Goal: Task Accomplishment & Management: Manage account settings

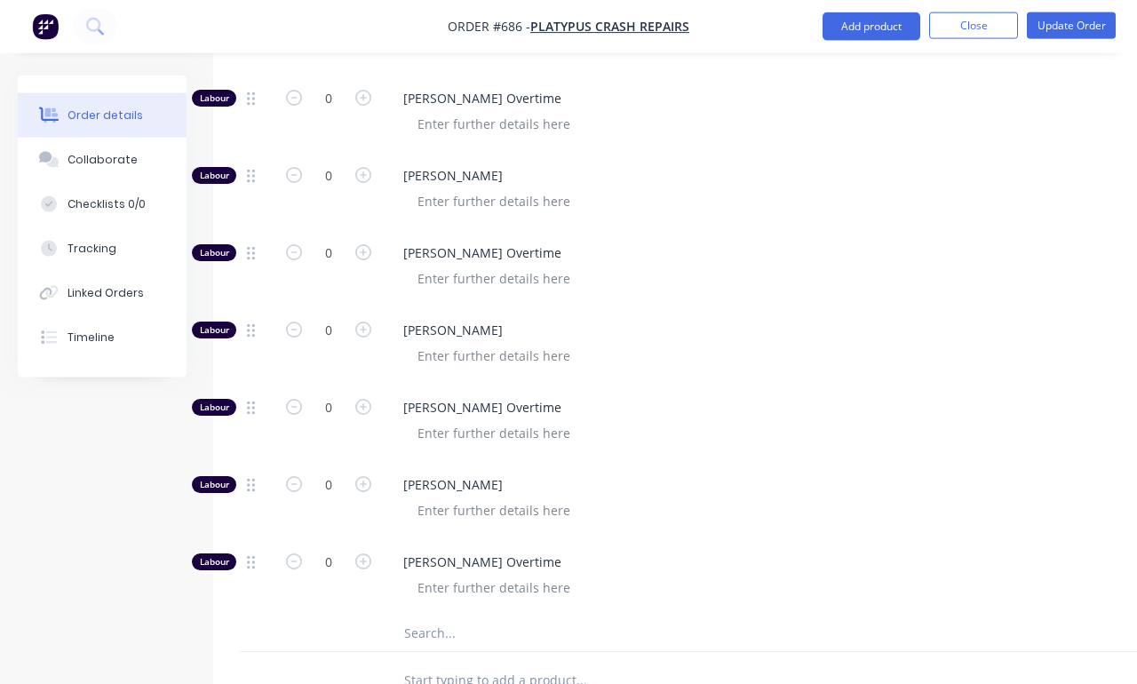
scroll to position [899, 0]
click at [505, 625] on input "text" at bounding box center [580, 634] width 355 height 36
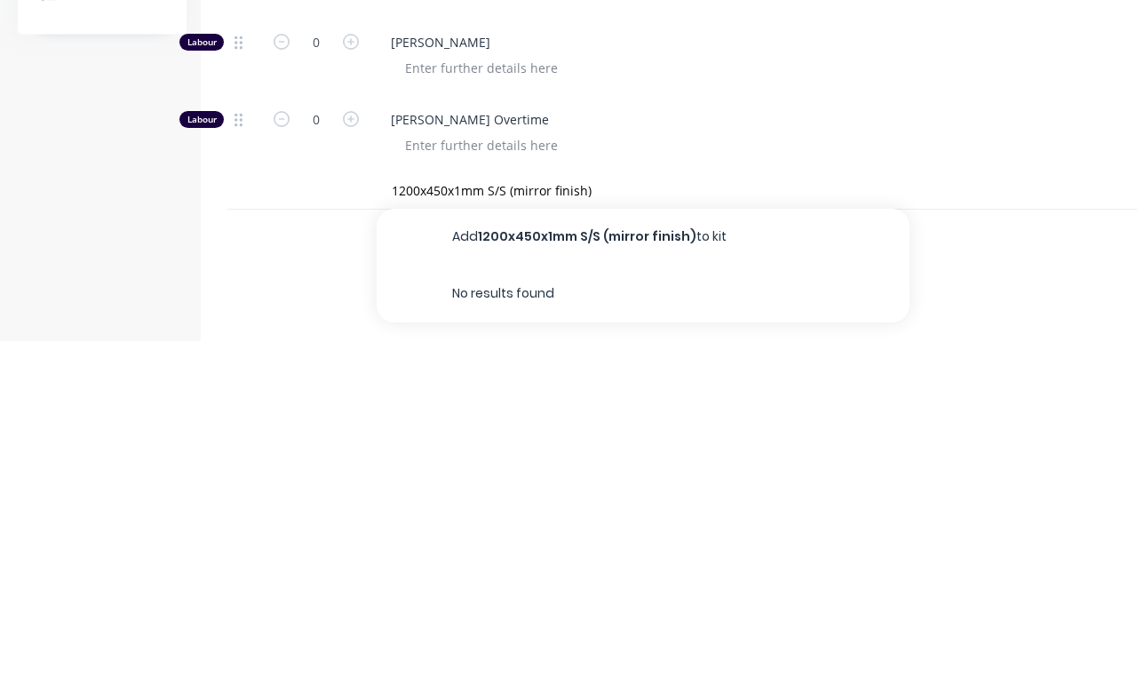
scroll to position [1157, 12]
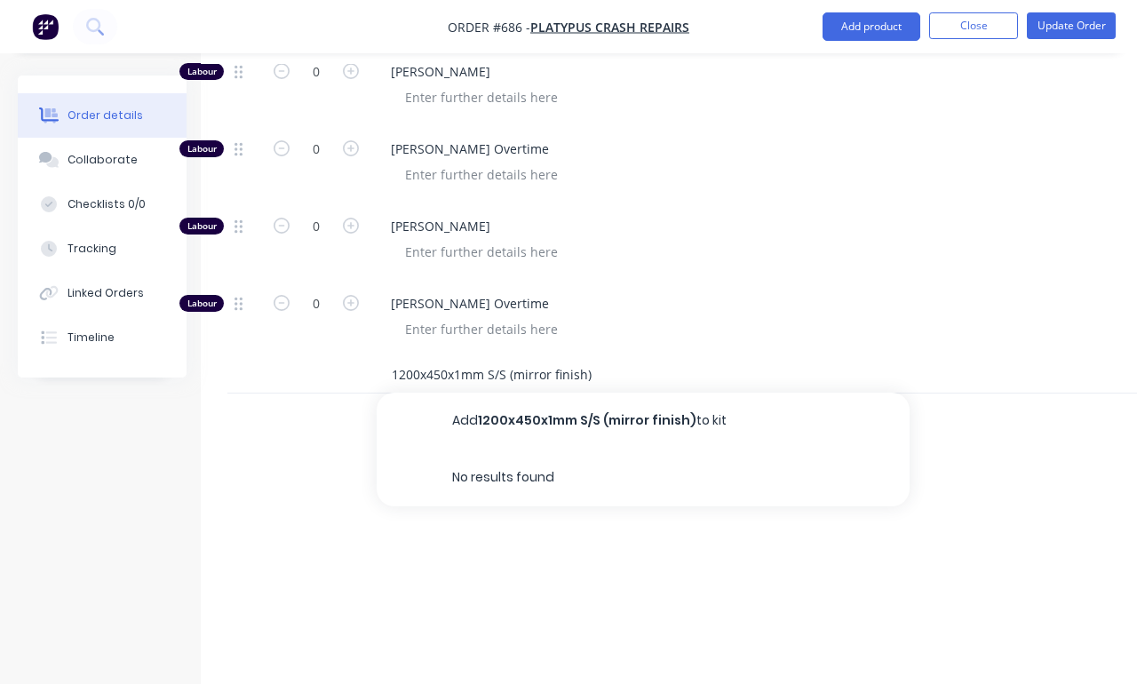
type input "1200x450x1mm S/S (mirror finish)"
click at [680, 394] on button "Add 1200x450x1mm S/S (mirror finish) to kit" at bounding box center [643, 421] width 533 height 57
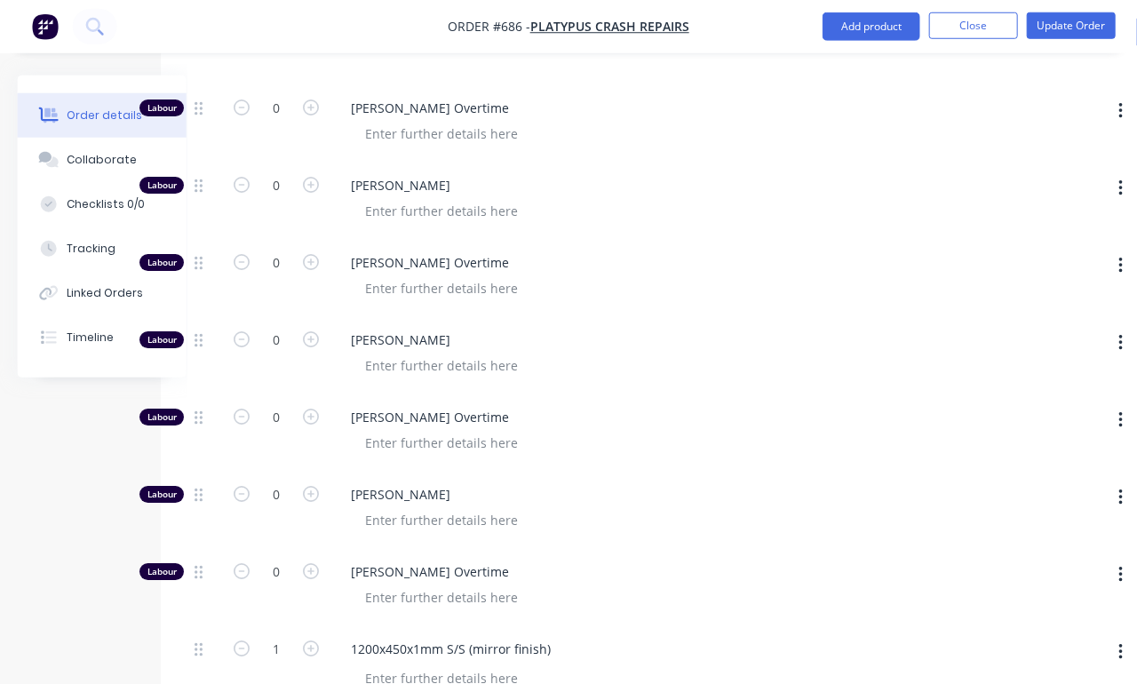
scroll to position [895, 52]
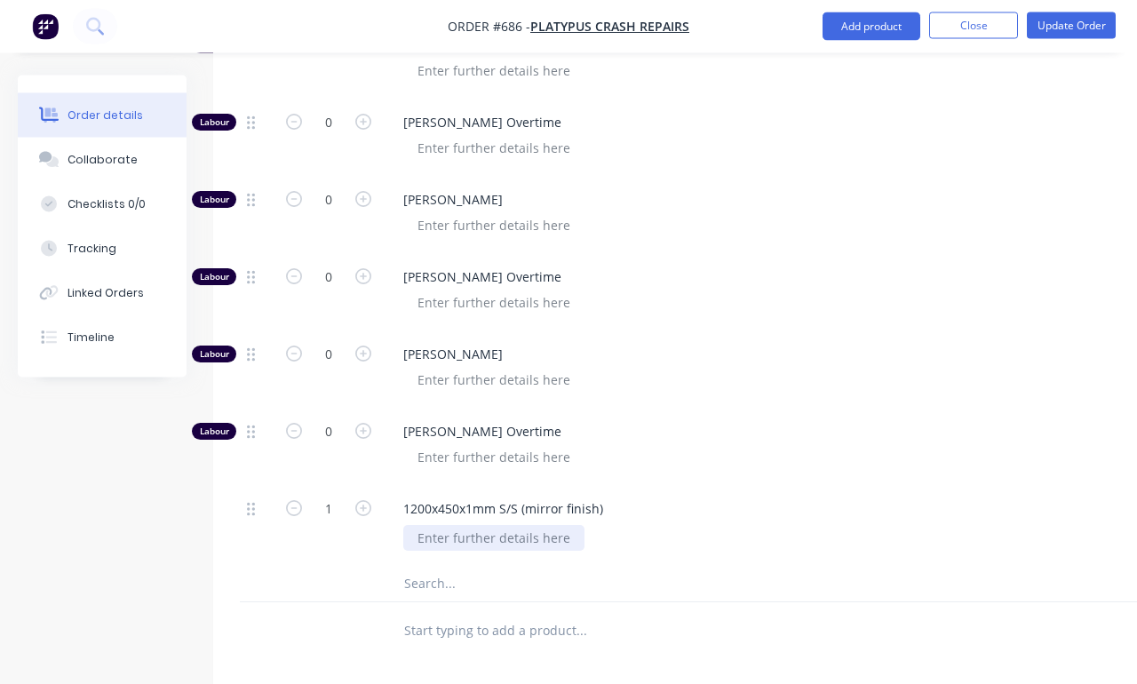
click at [529, 526] on div at bounding box center [493, 539] width 181 height 26
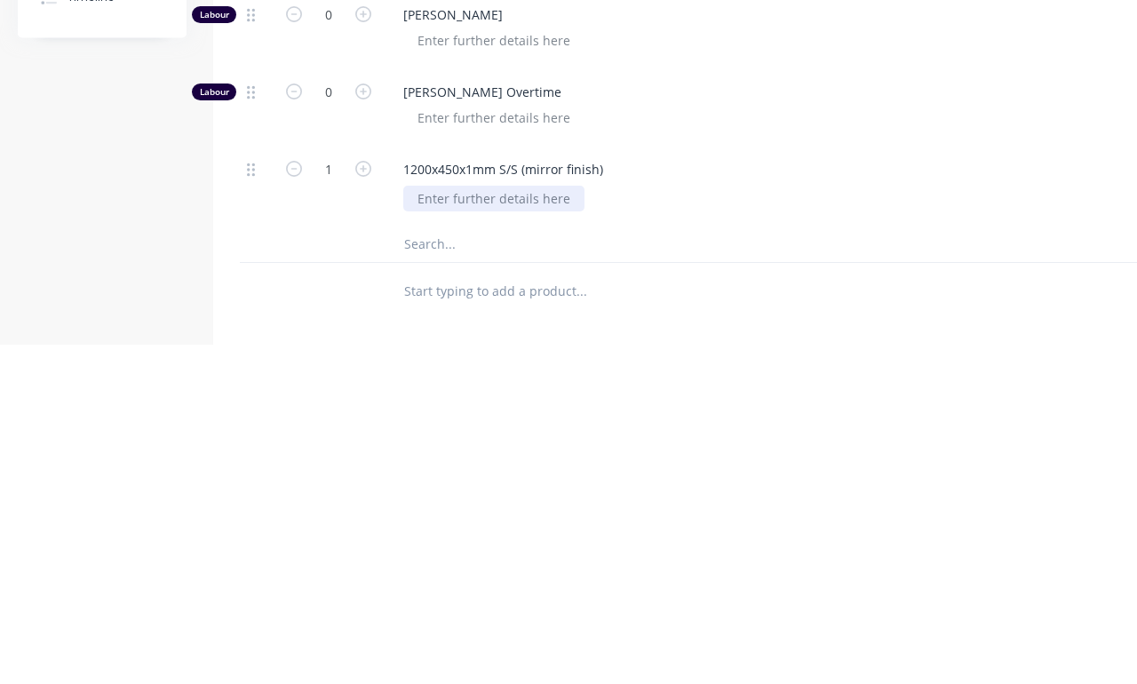
scroll to position [1033, 0]
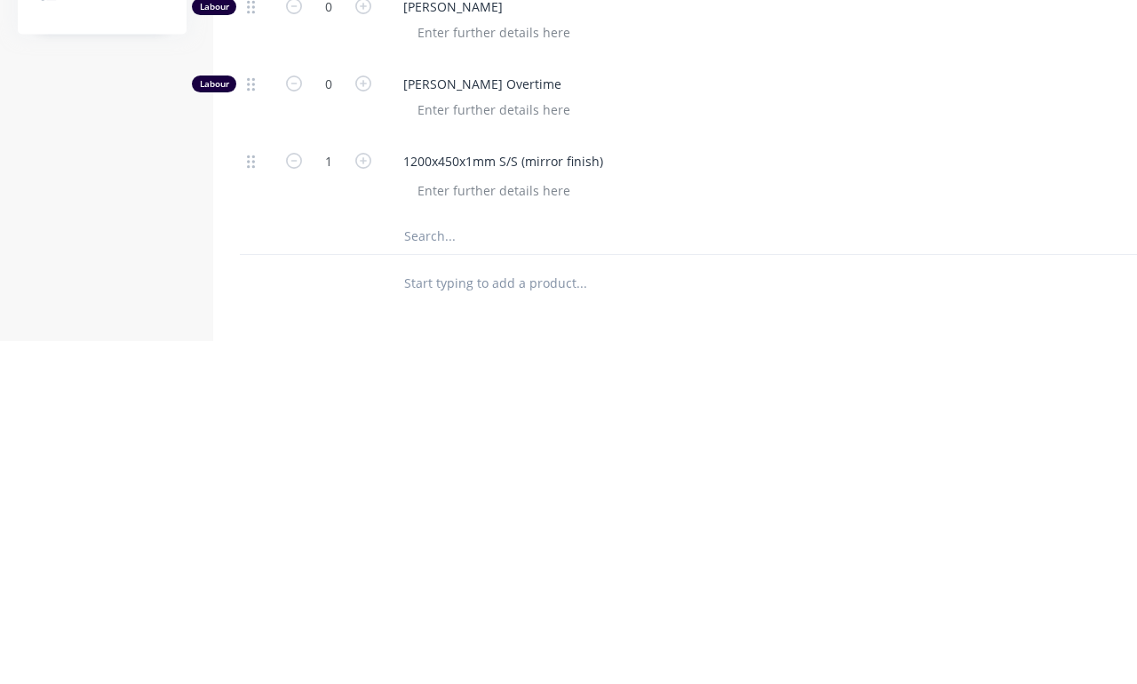
click at [997, 293] on div "Drawings Add drawing Products Add product Qty Kit 1 Cut and bend Mirrored stain…" at bounding box center [715, 284] width 1005 height 1324
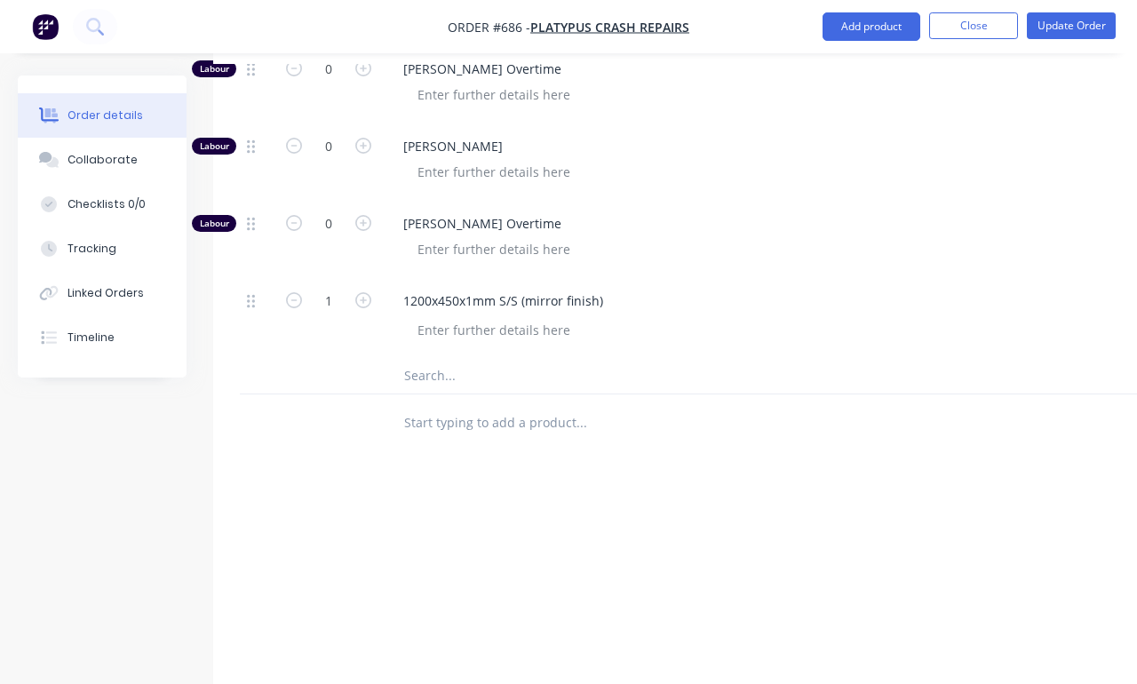
click at [785, 394] on div at bounding box center [702, 423] width 640 height 58
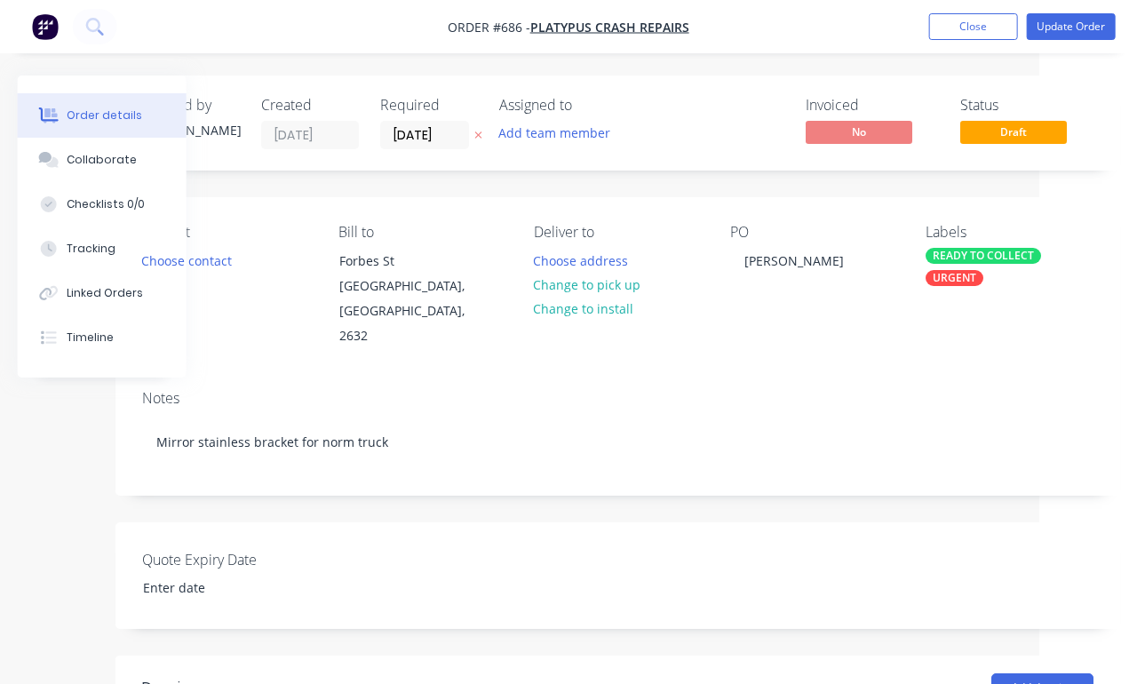
scroll to position [0, 99]
click at [1047, 31] on button "Update Order" at bounding box center [1071, 26] width 89 height 27
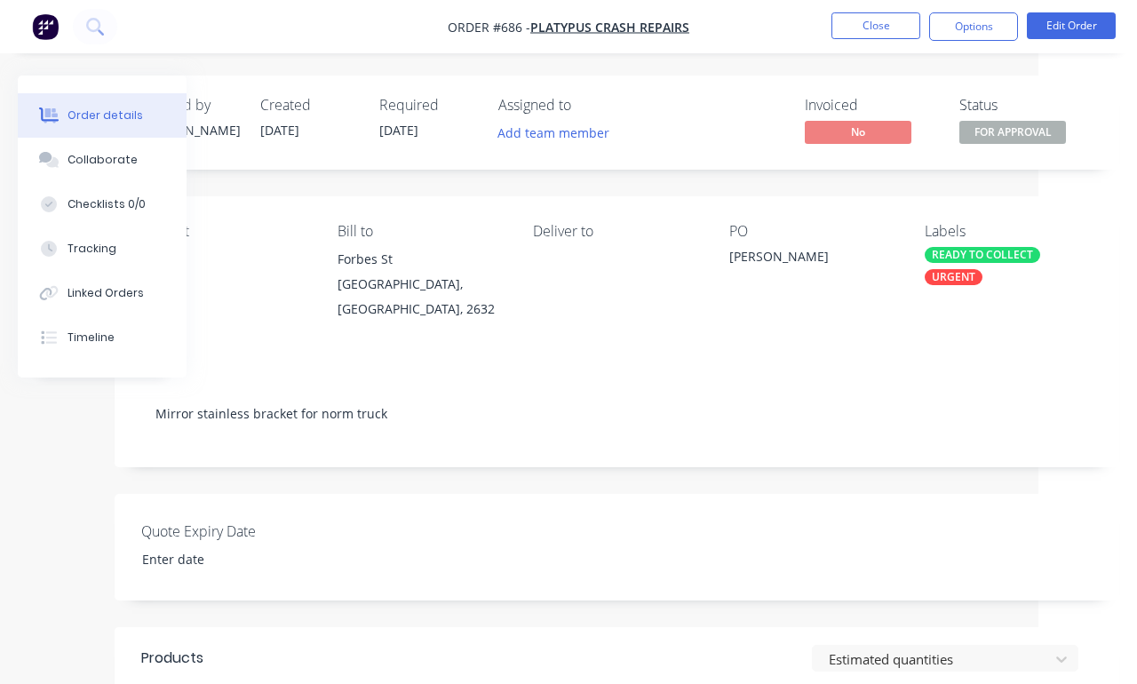
click at [1019, 131] on span "FOR APPROVAL" at bounding box center [1012, 132] width 107 height 22
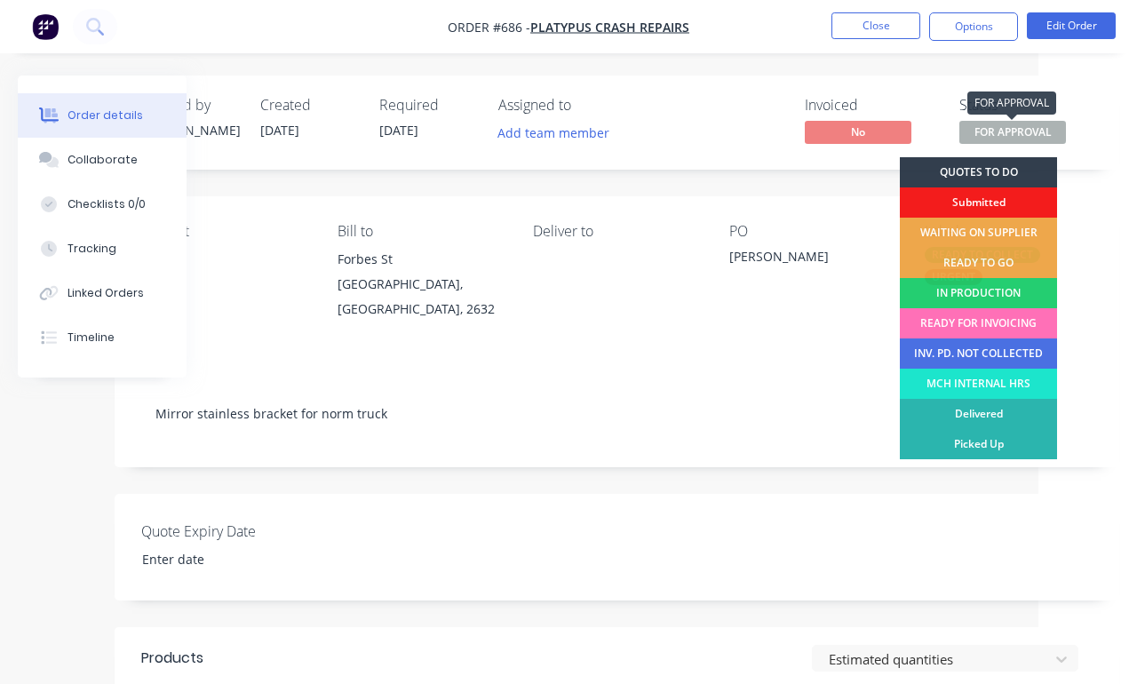
click at [1005, 134] on span "FOR APPROVAL" at bounding box center [1012, 132] width 107 height 22
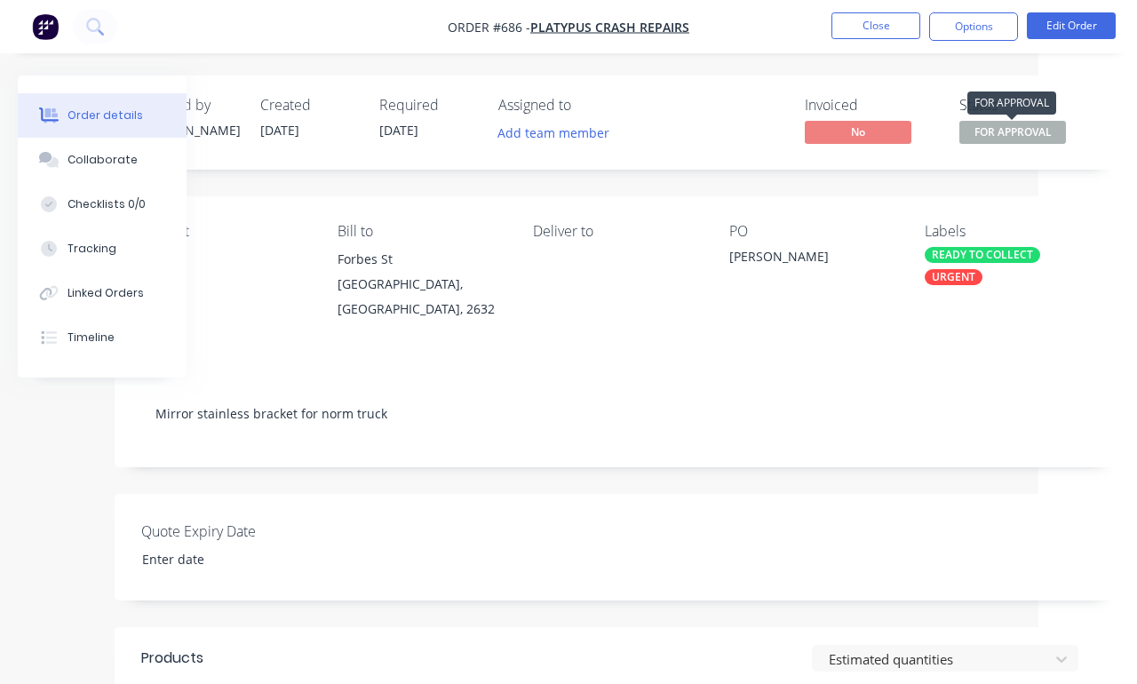
click at [1014, 129] on span "FOR APPROVAL" at bounding box center [1012, 132] width 107 height 22
click at [841, 329] on div "Contact [PERSON_NAME] to [PERSON_NAME][GEOGRAPHIC_DATA], [GEOGRAPHIC_DATA], 263…" at bounding box center [617, 272] width 1005 height 152
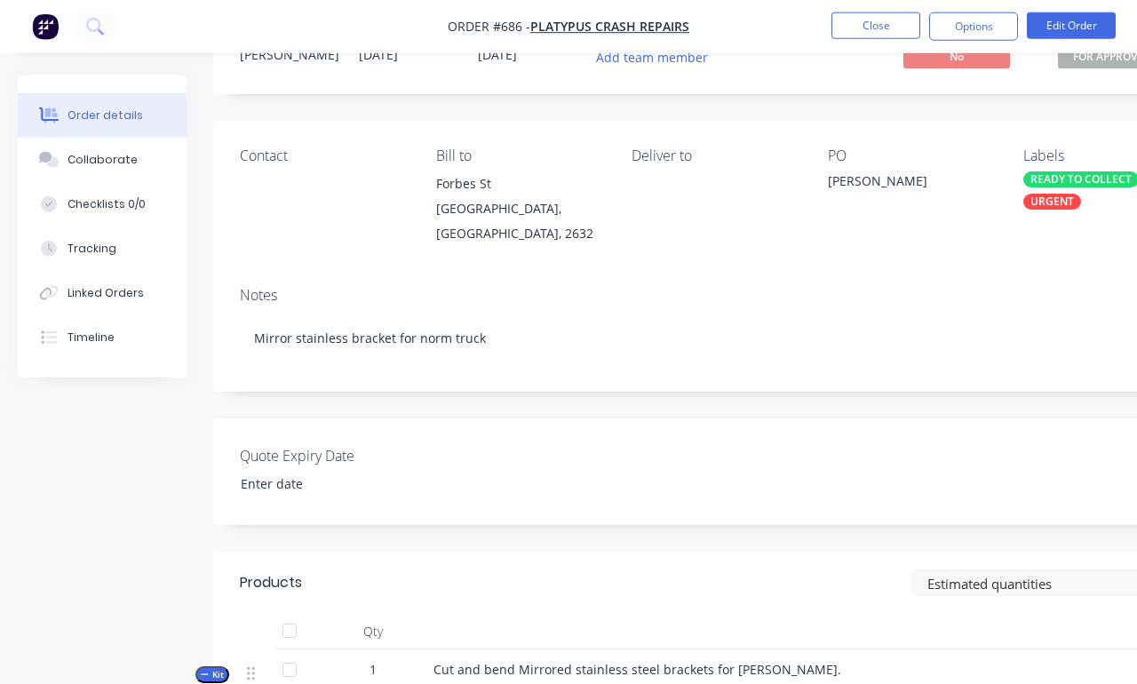
scroll to position [0, 0]
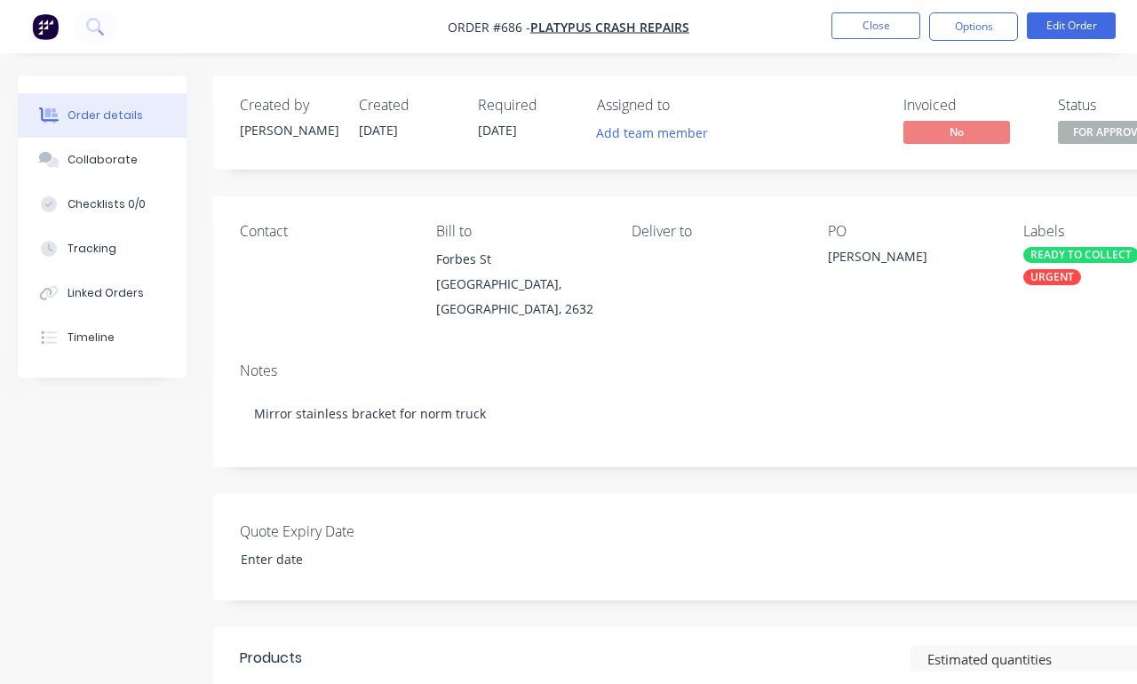
click at [875, 8] on nav "Order #686 - Platypus Crash Repairs Close Options Edit Order" at bounding box center [568, 26] width 1137 height 53
click at [867, 6] on nav "Order #686 - Platypus Crash Repairs Close Options Edit Order" at bounding box center [568, 26] width 1137 height 53
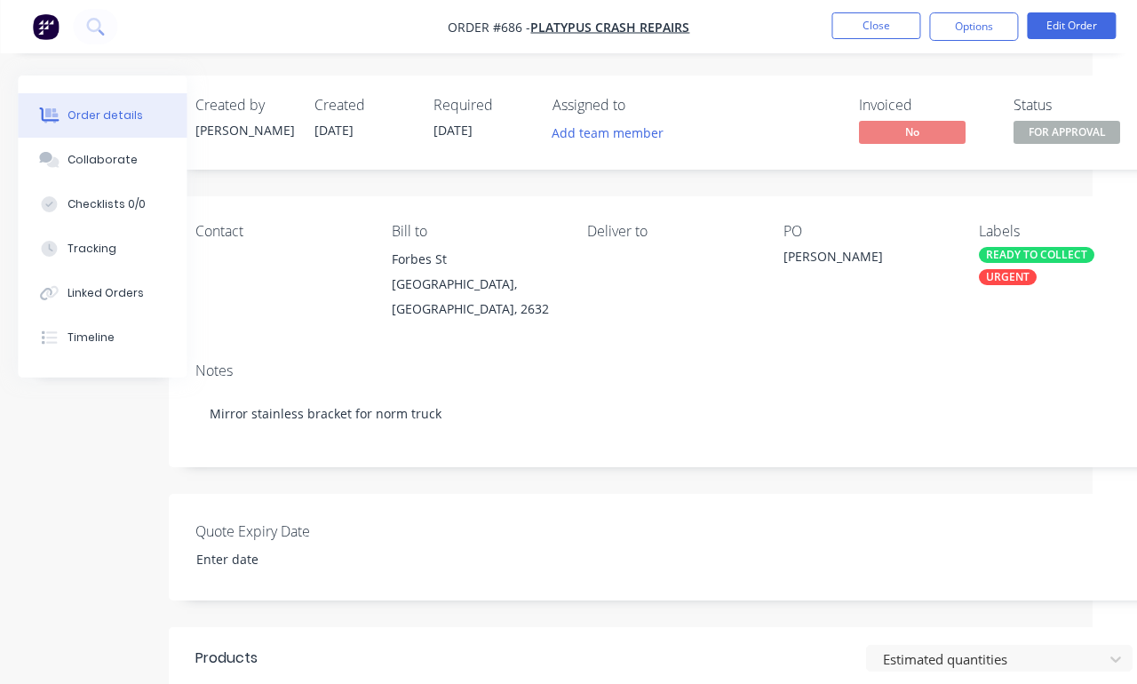
scroll to position [0, 46]
click at [887, 32] on button "Close" at bounding box center [875, 25] width 89 height 27
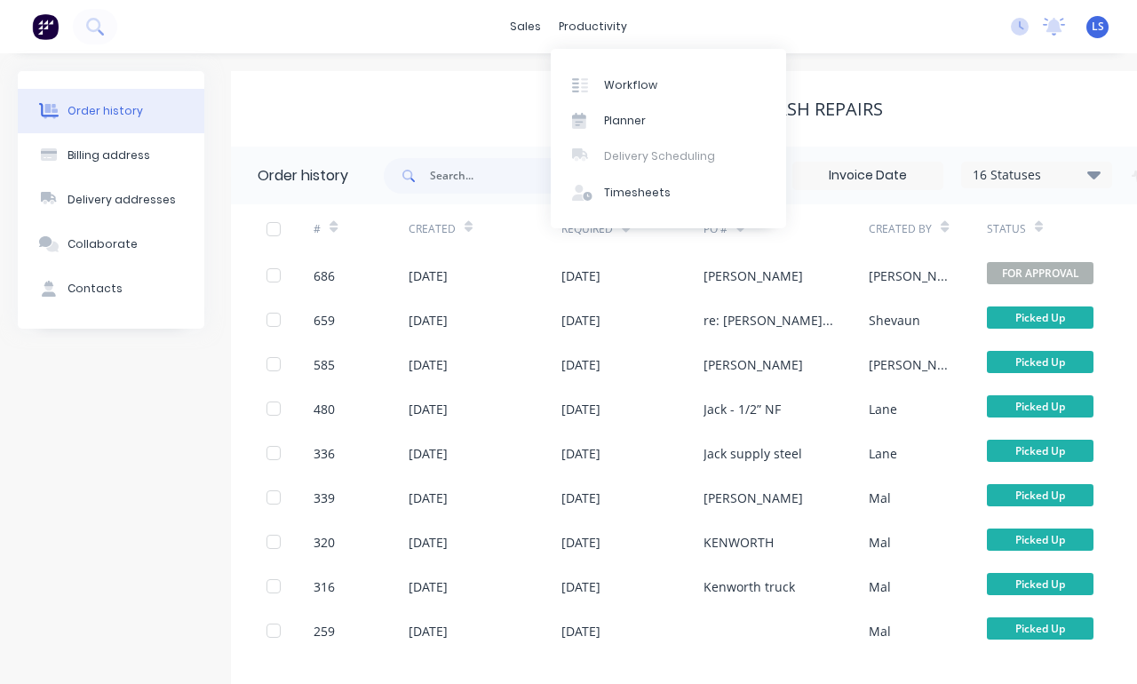
click at [57, 13] on img at bounding box center [45, 26] width 27 height 27
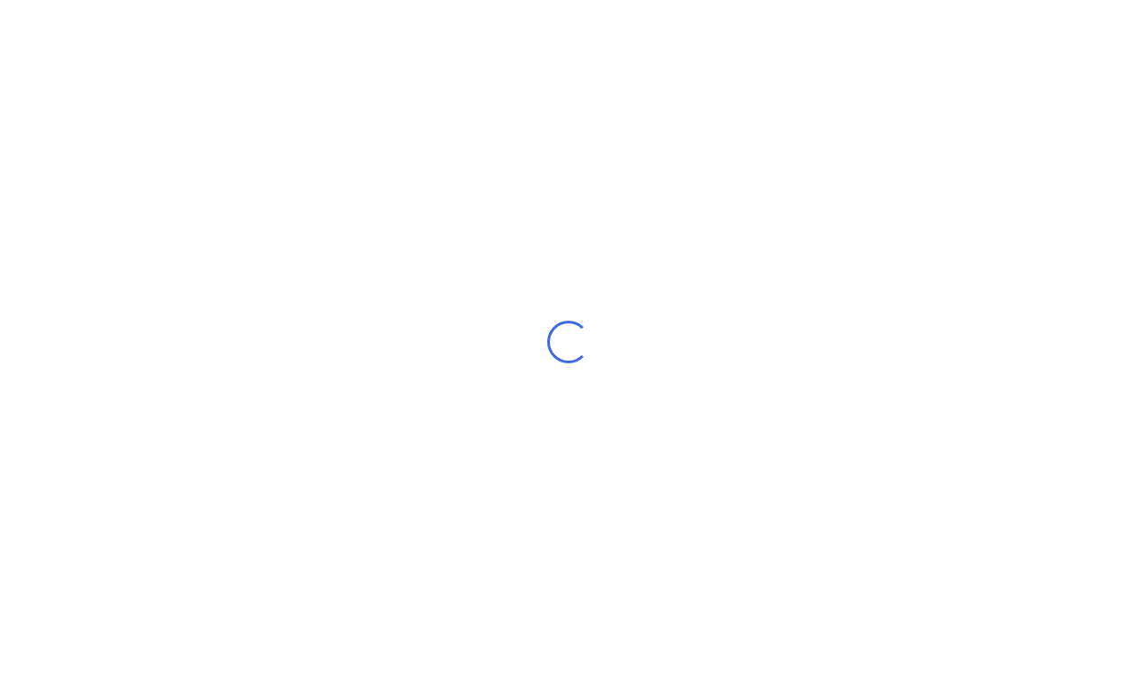
click at [107, 21] on div "Loading..." at bounding box center [568, 342] width 1137 height 684
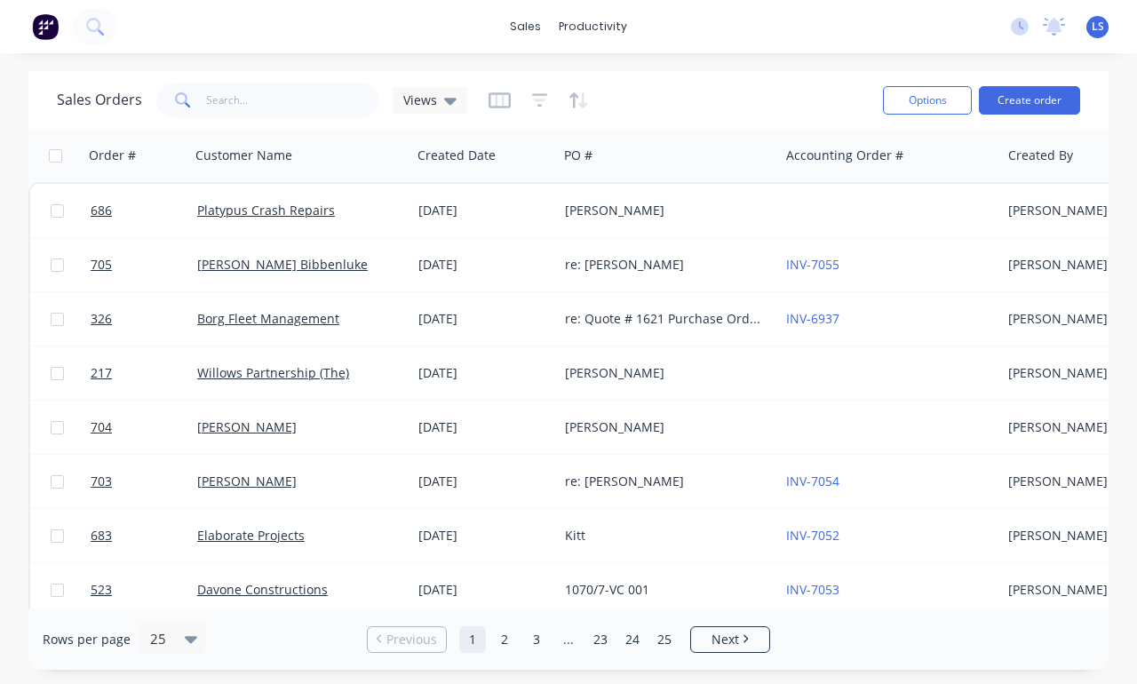
click at [99, 19] on icon at bounding box center [94, 26] width 17 height 17
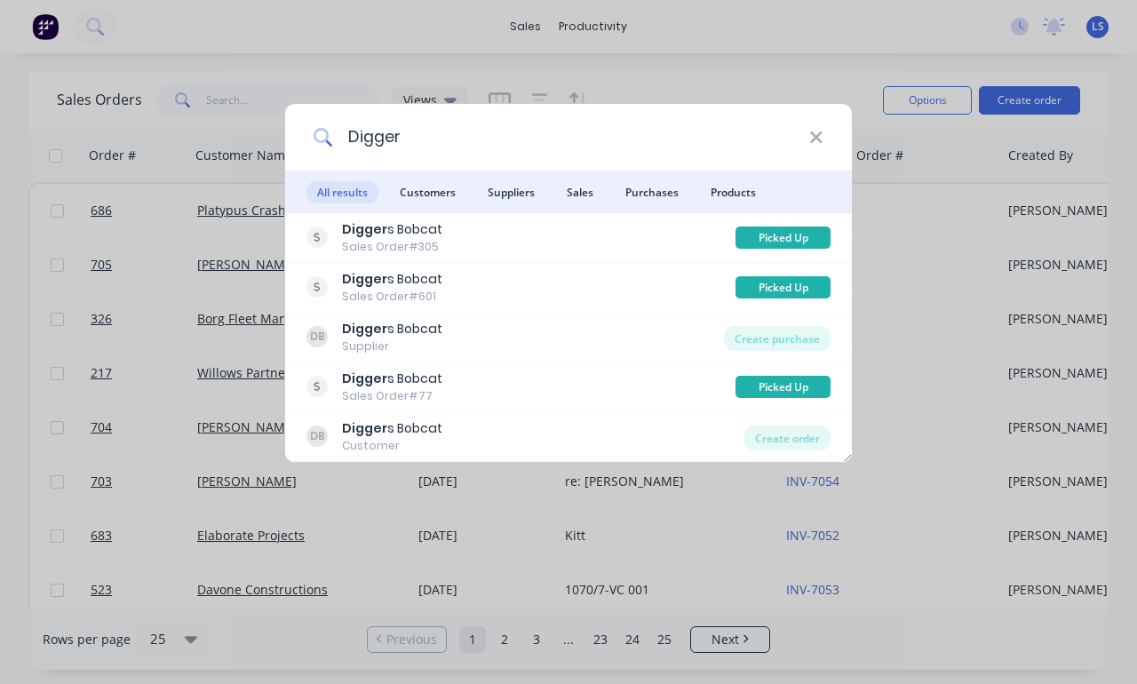
type input "Digger"
click at [765, 449] on div "Create order" at bounding box center [787, 437] width 86 height 25
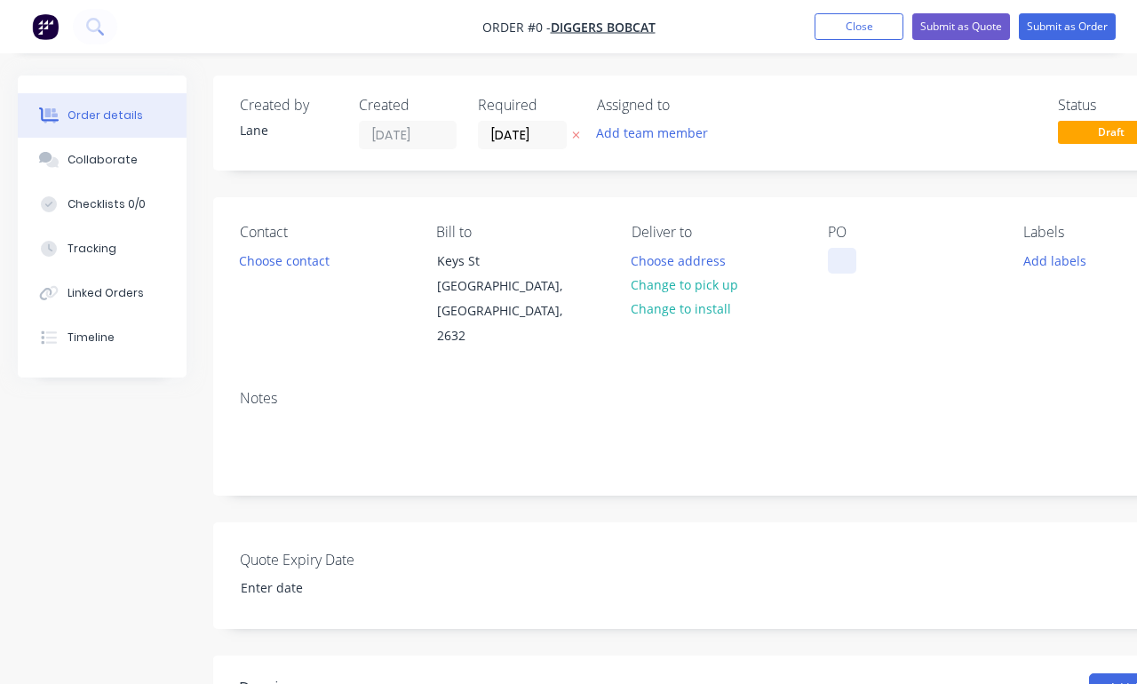
click at [855, 259] on div at bounding box center [842, 261] width 28 height 26
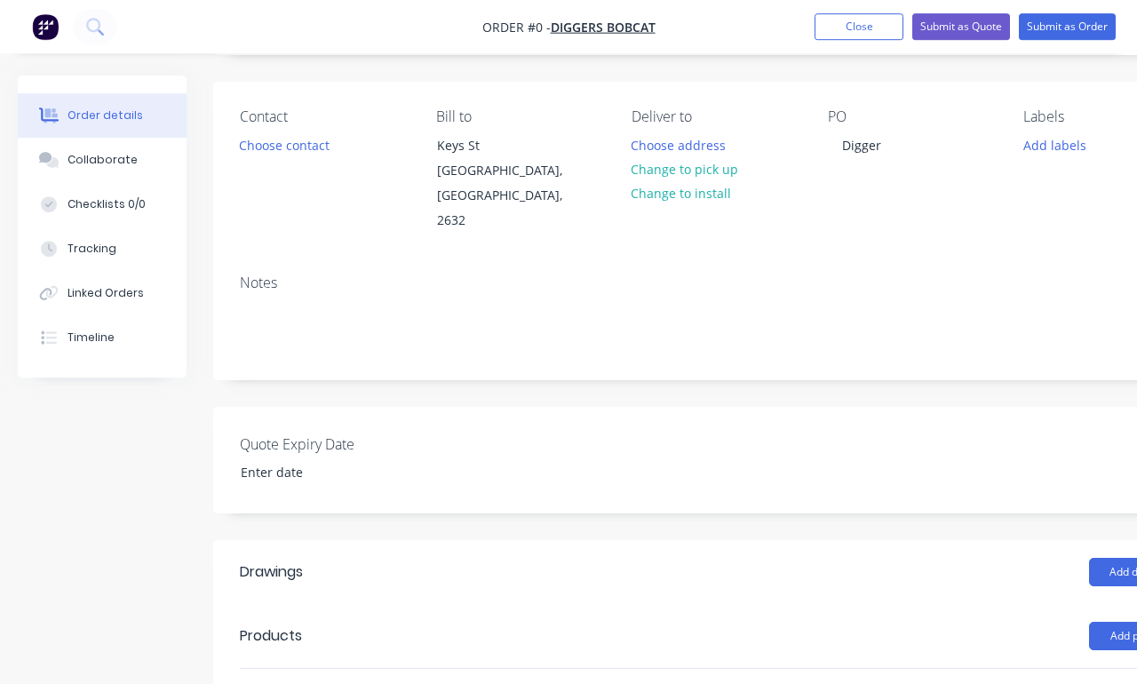
scroll to position [115, 0]
click at [704, 166] on div "Order details Collaborate Checklists 0/0 Tracking Linked Orders Timeline Order …" at bounding box center [618, 502] width 1236 height 1084
click at [690, 167] on button "Change to pick up" at bounding box center [685, 169] width 126 height 24
click at [1047, 146] on button "Add labels" at bounding box center [1055, 144] width 82 height 24
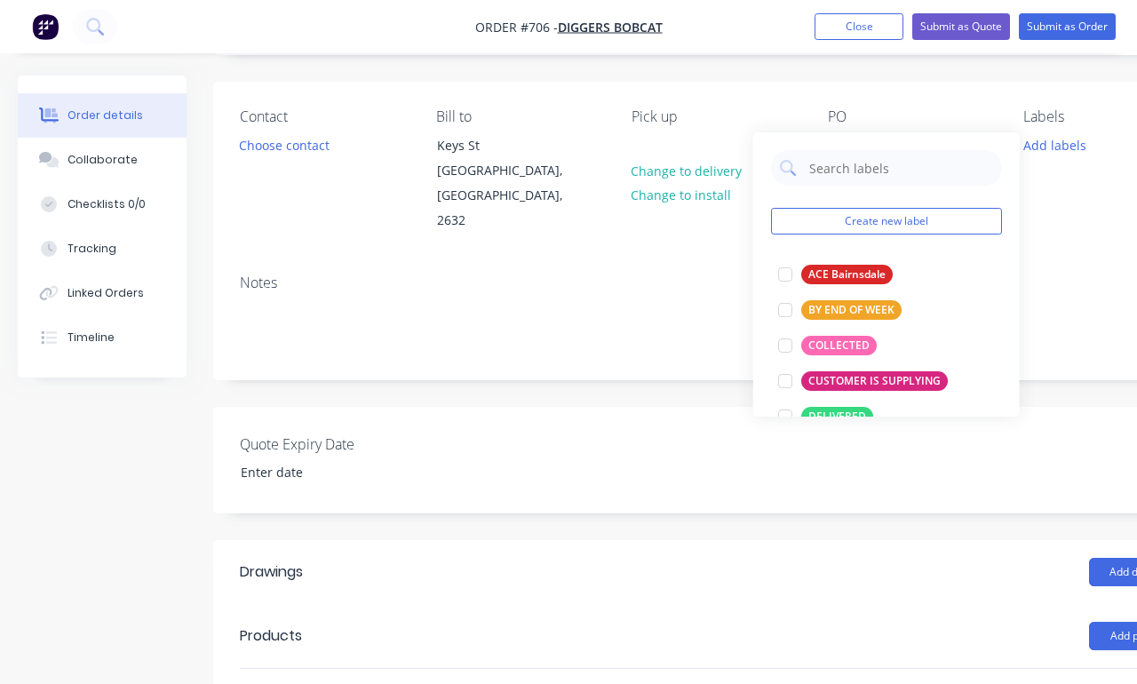
click at [793, 347] on div at bounding box center [785, 346] width 36 height 36
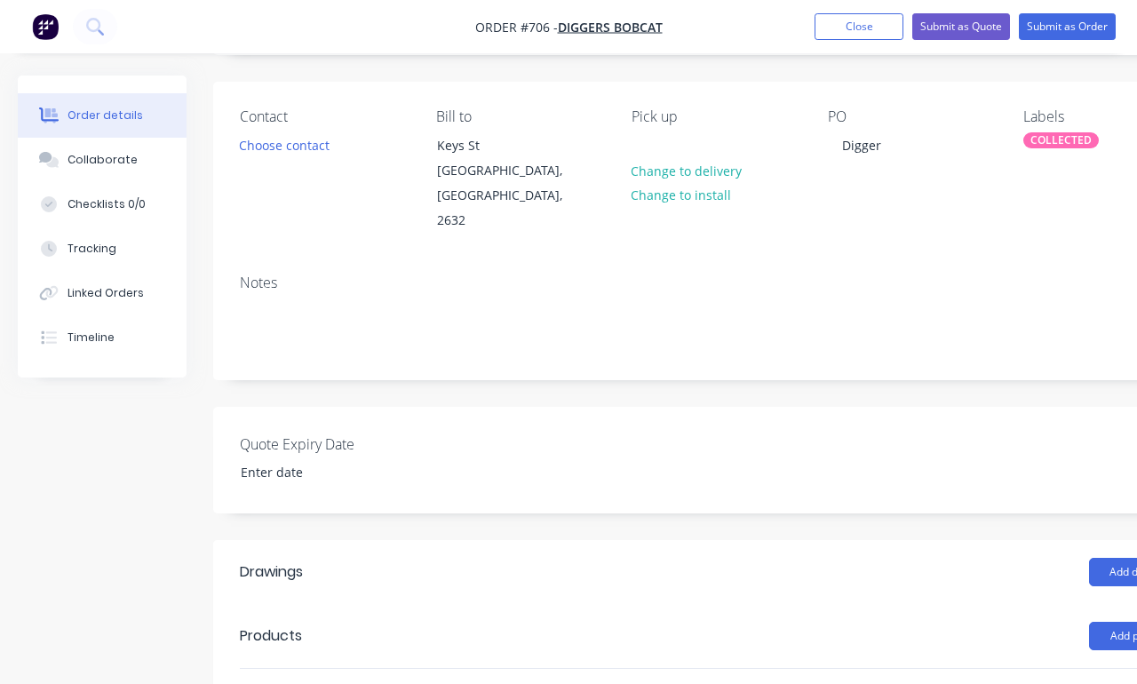
click at [690, 433] on div "Quote Expiry Date" at bounding box center [715, 460] width 1005 height 107
click at [1047, 178] on div "Labels COLLECTED" at bounding box center [1107, 170] width 168 height 125
click at [1047, 143] on div "COLLECTED" at bounding box center [1061, 140] width 76 height 16
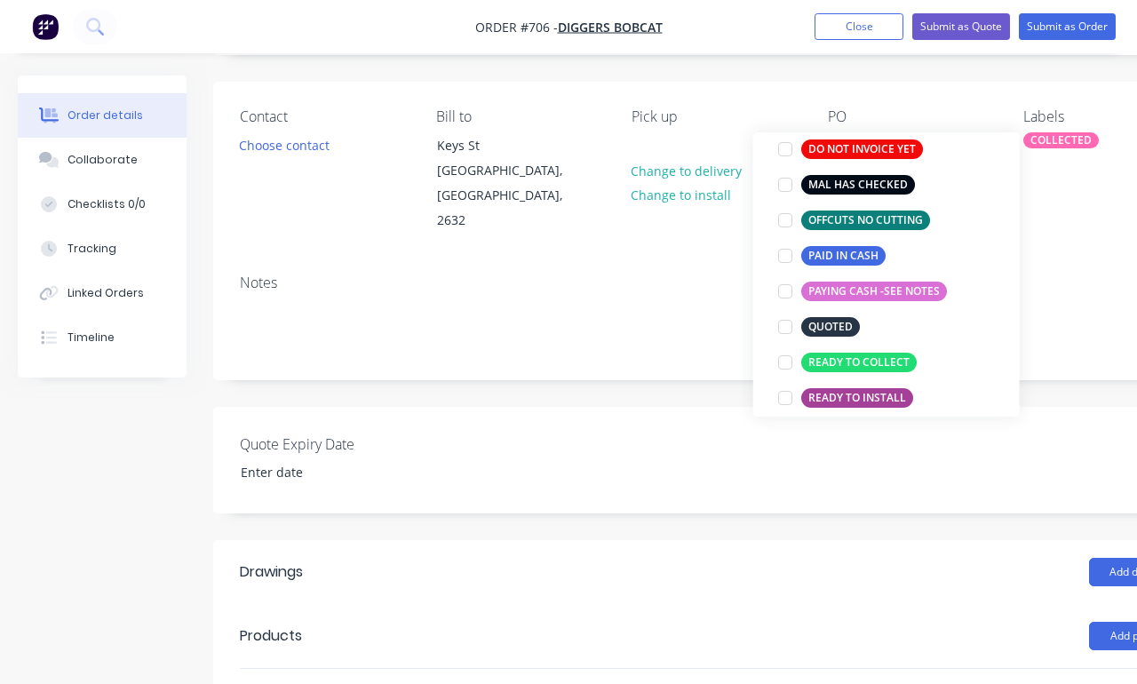
scroll to position [292, 0]
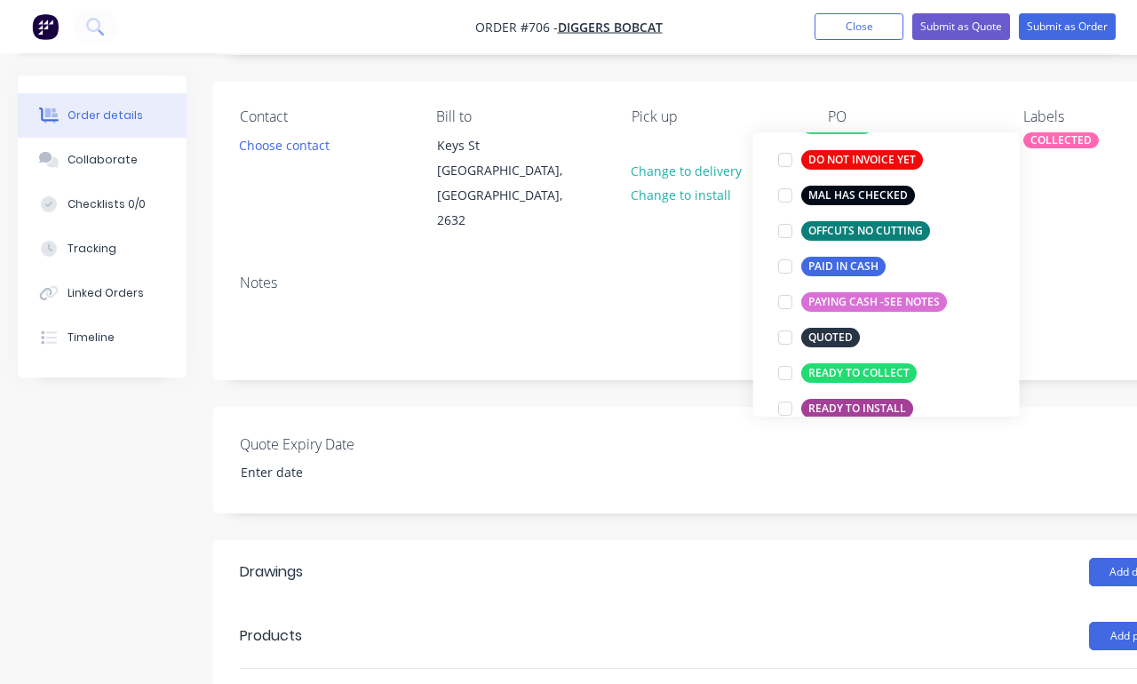
click at [773, 237] on div at bounding box center [785, 231] width 36 height 36
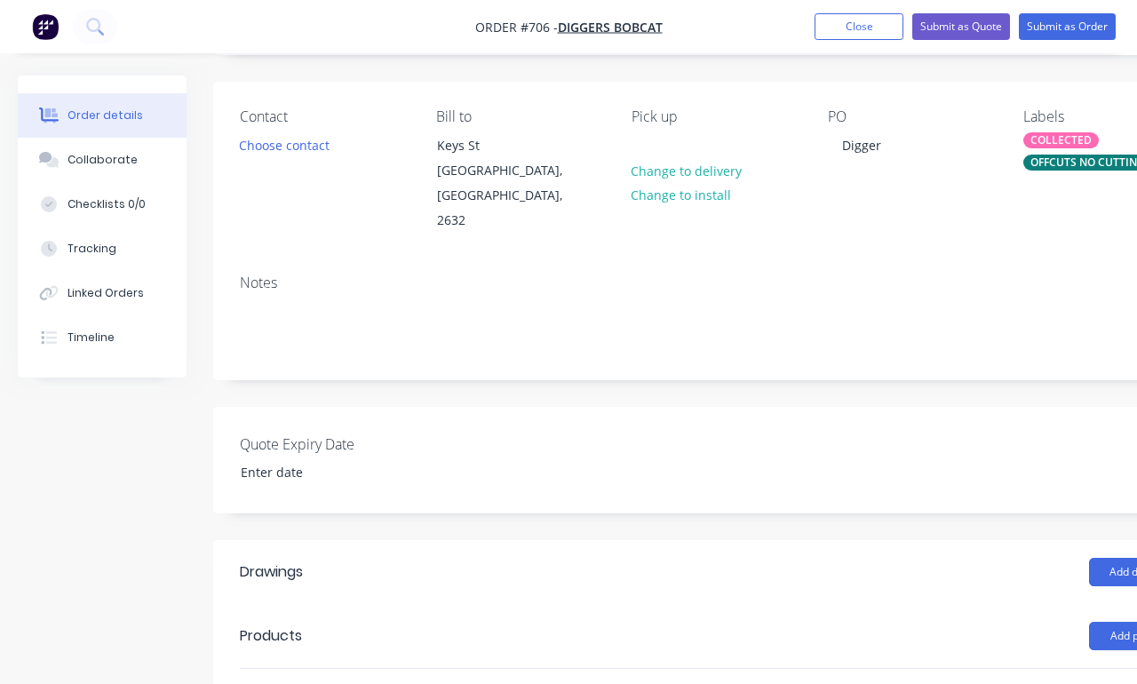
click at [1047, 229] on div "Contact Choose contact [PERSON_NAME] to [GEOGRAPHIC_DATA], [GEOGRAPHIC_DATA], 2…" at bounding box center [715, 171] width 1005 height 179
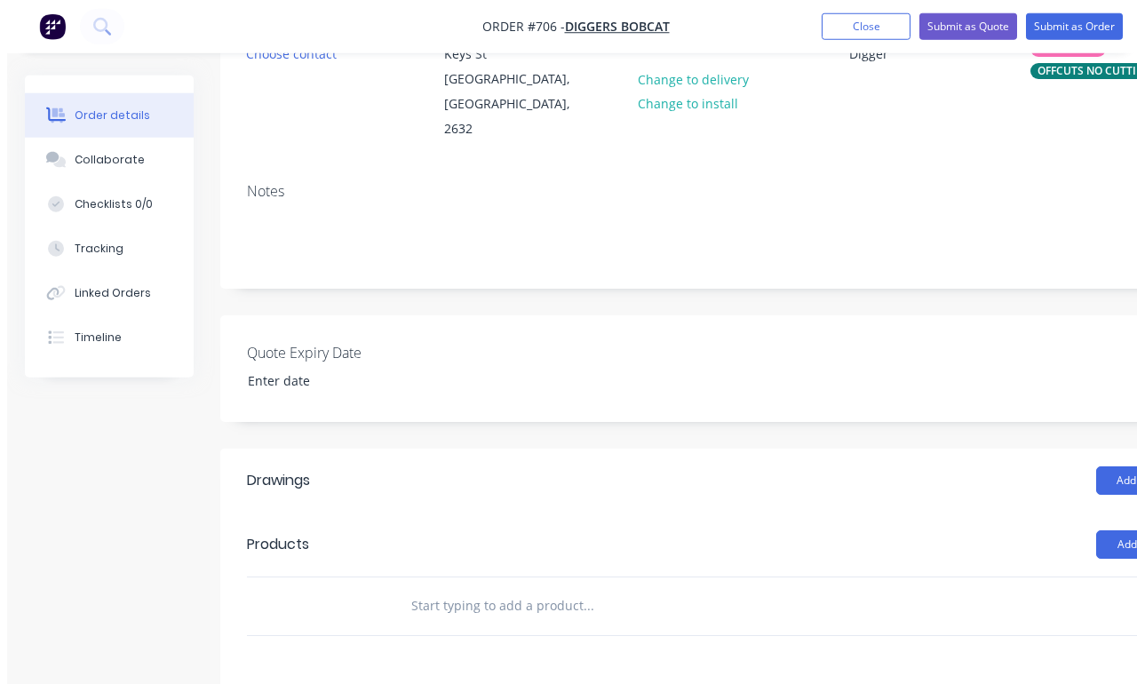
scroll to position [206, 0]
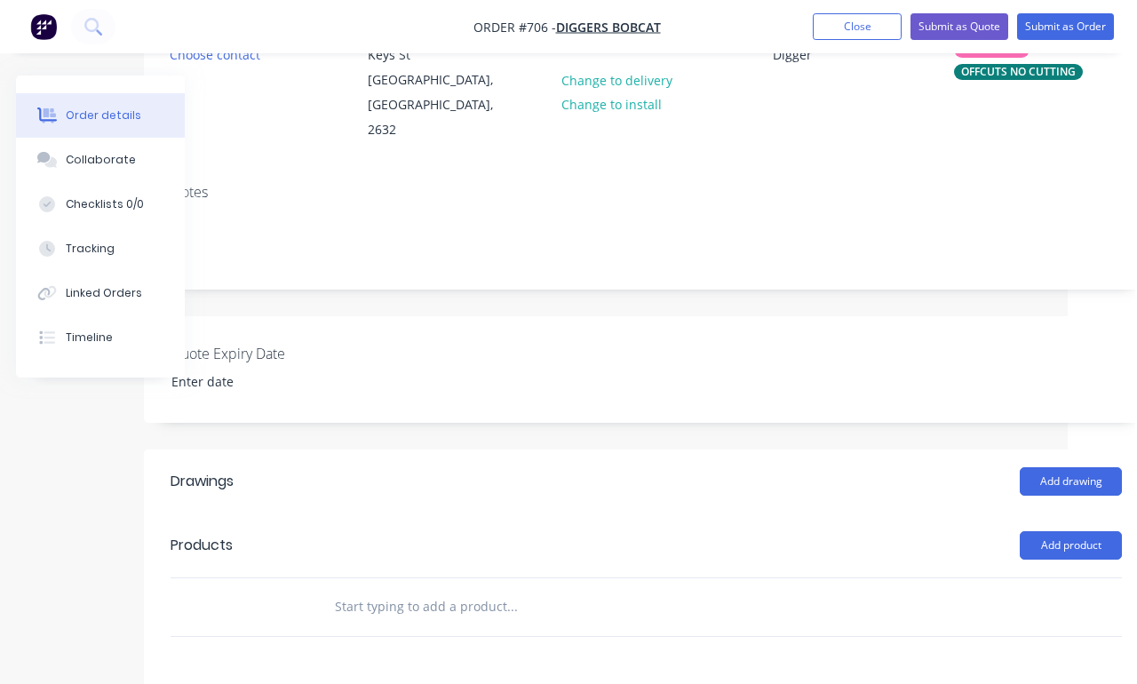
click at [1047, 537] on button "Add product" at bounding box center [1073, 545] width 102 height 28
click at [1047, 582] on div "Product catalogue" at bounding box center [1037, 590] width 137 height 26
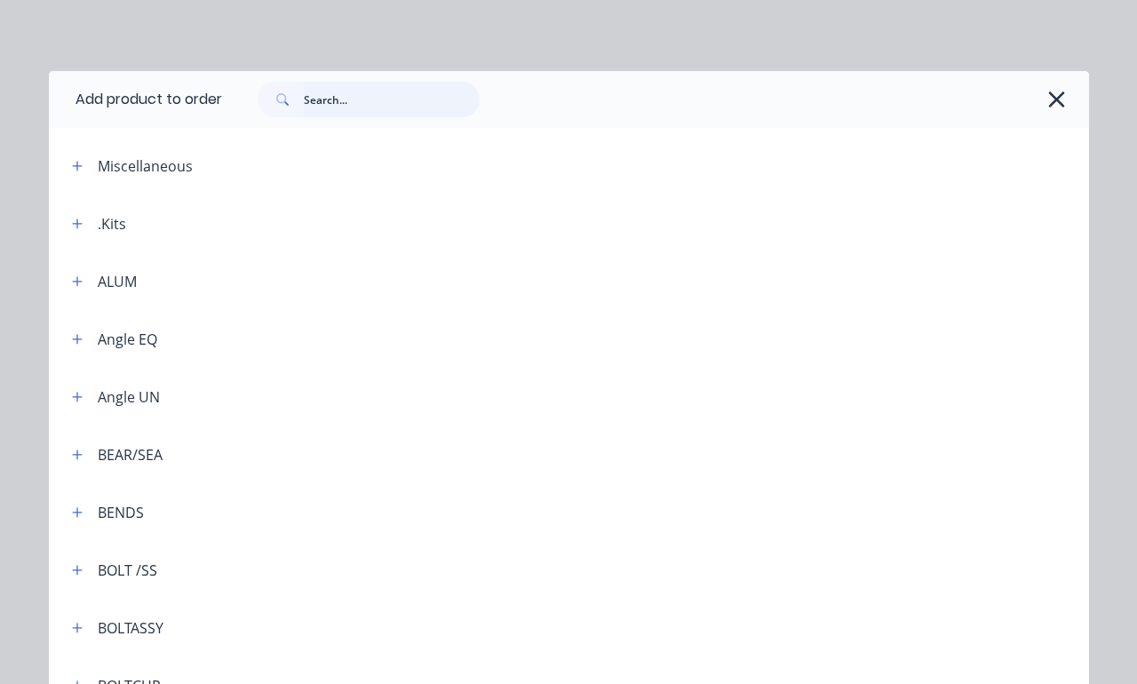
click at [396, 99] on input "text" at bounding box center [392, 100] width 176 height 36
type input "Ally"
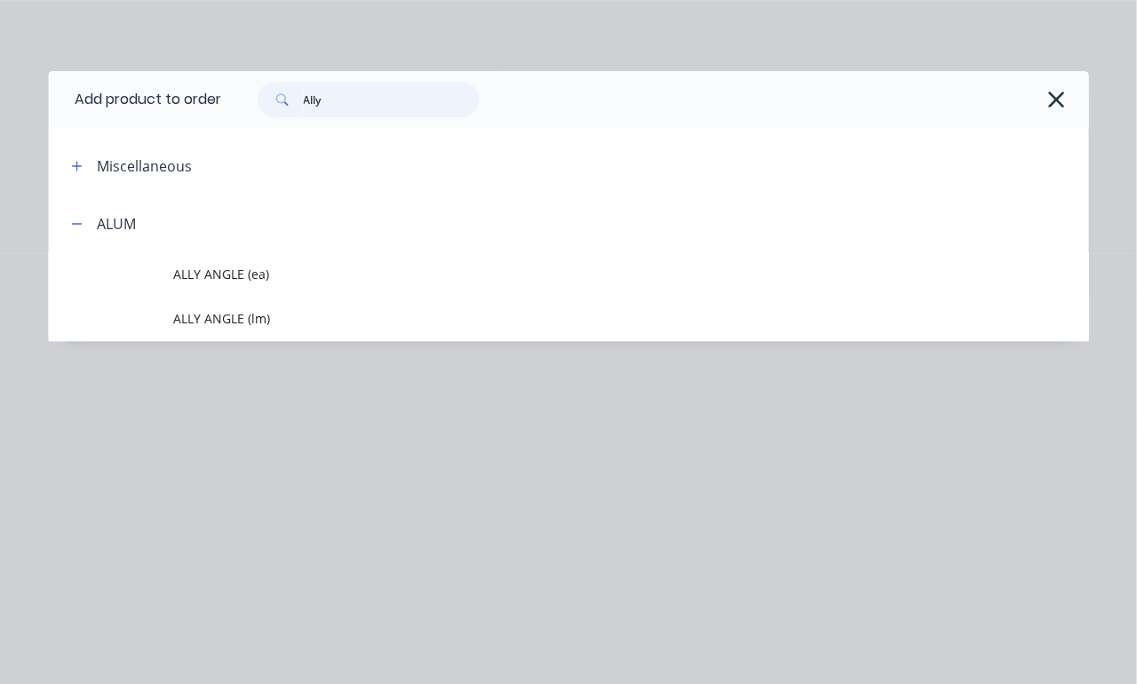
click at [408, 88] on input "Ally" at bounding box center [392, 100] width 176 height 36
click at [352, 91] on input "Ally" at bounding box center [392, 100] width 176 height 36
click at [352, 90] on input "Ally" at bounding box center [392, 100] width 176 height 36
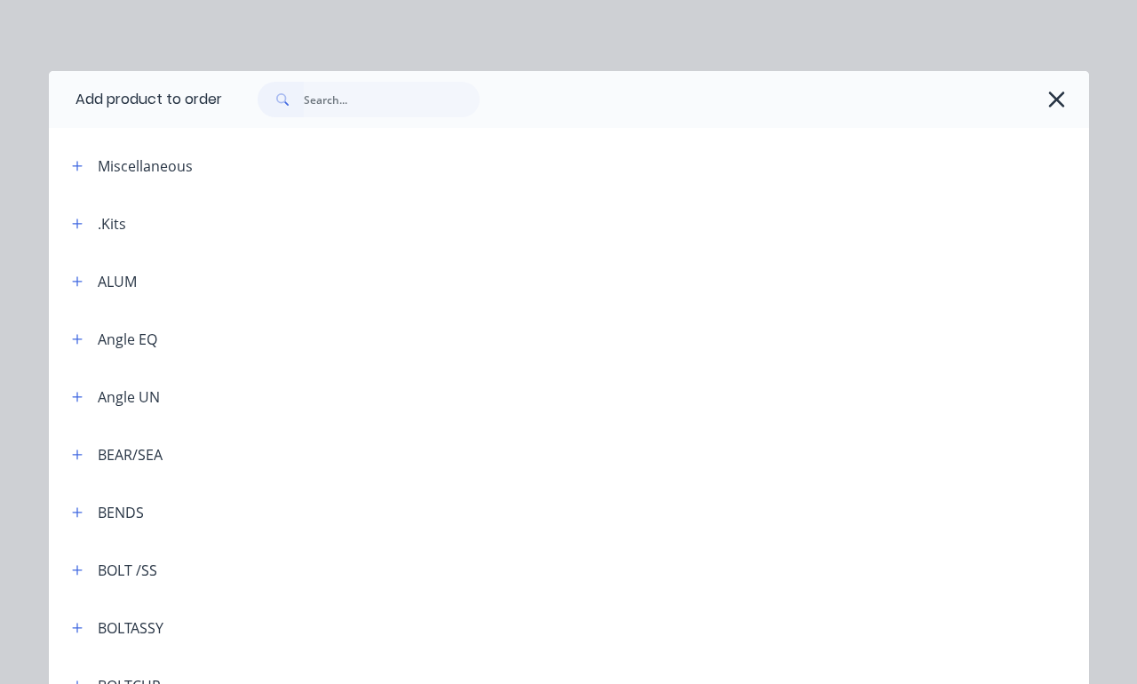
click at [75, 284] on icon "button" at bounding box center [77, 281] width 11 height 12
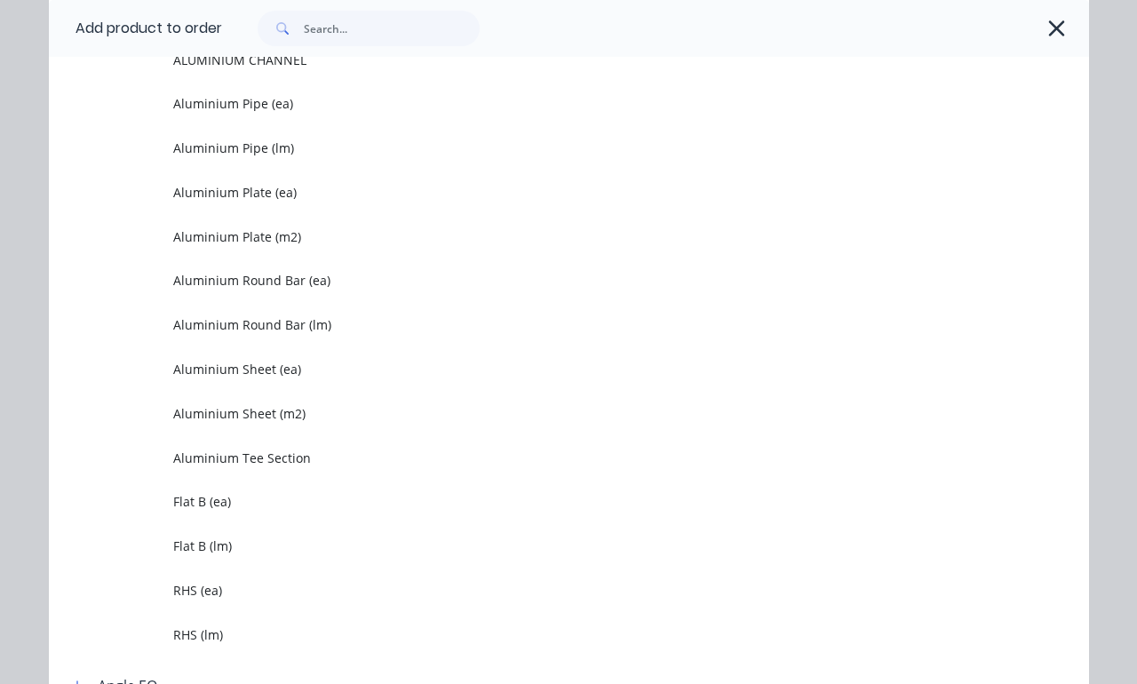
scroll to position [451, 0]
click at [195, 630] on span "RHS (lm)" at bounding box center [539, 633] width 732 height 19
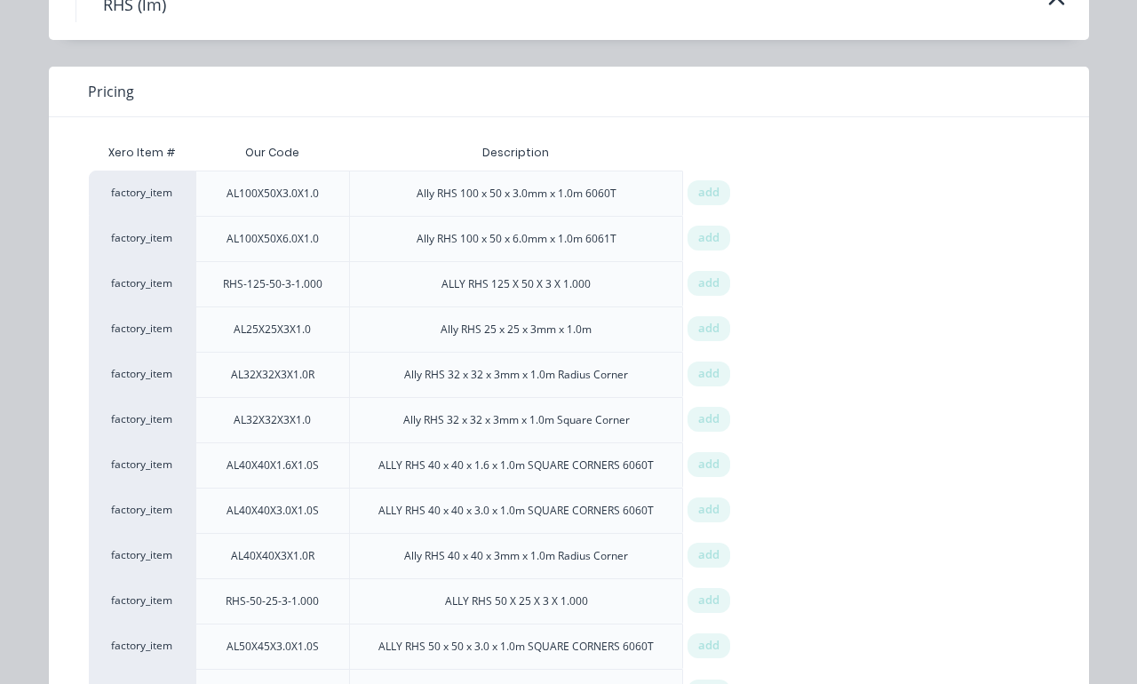
scroll to position [99, 0]
click at [711, 192] on span "add" at bounding box center [708, 194] width 21 height 18
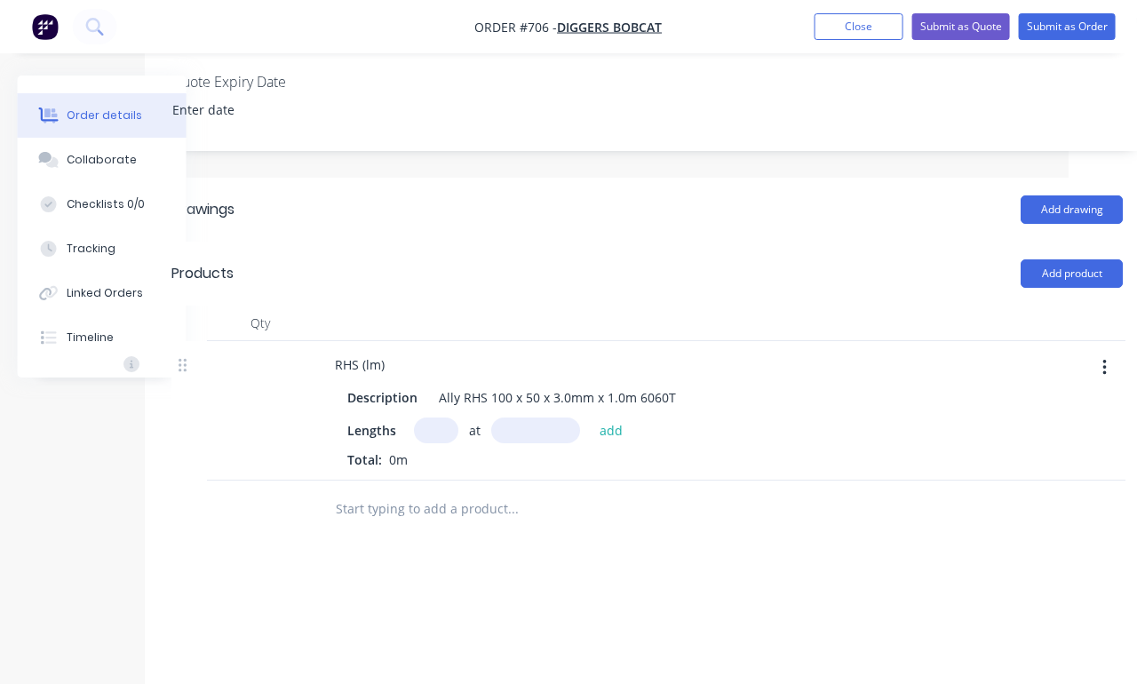
click at [423, 419] on input "text" at bounding box center [436, 430] width 44 height 26
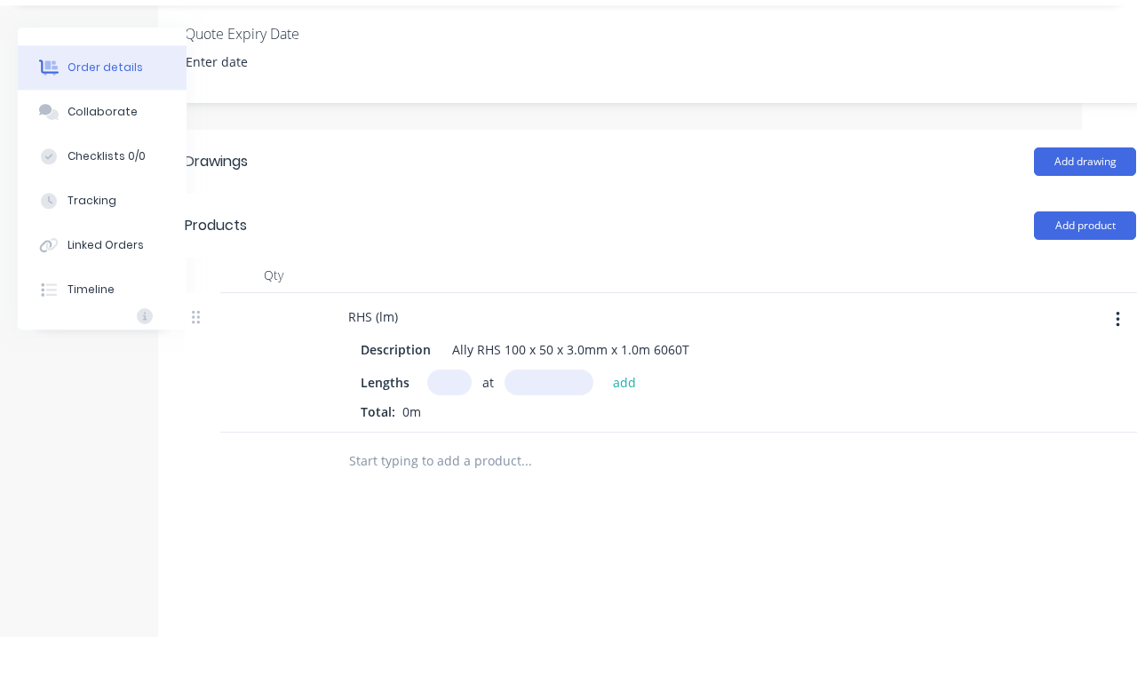
scroll to position [478, 0]
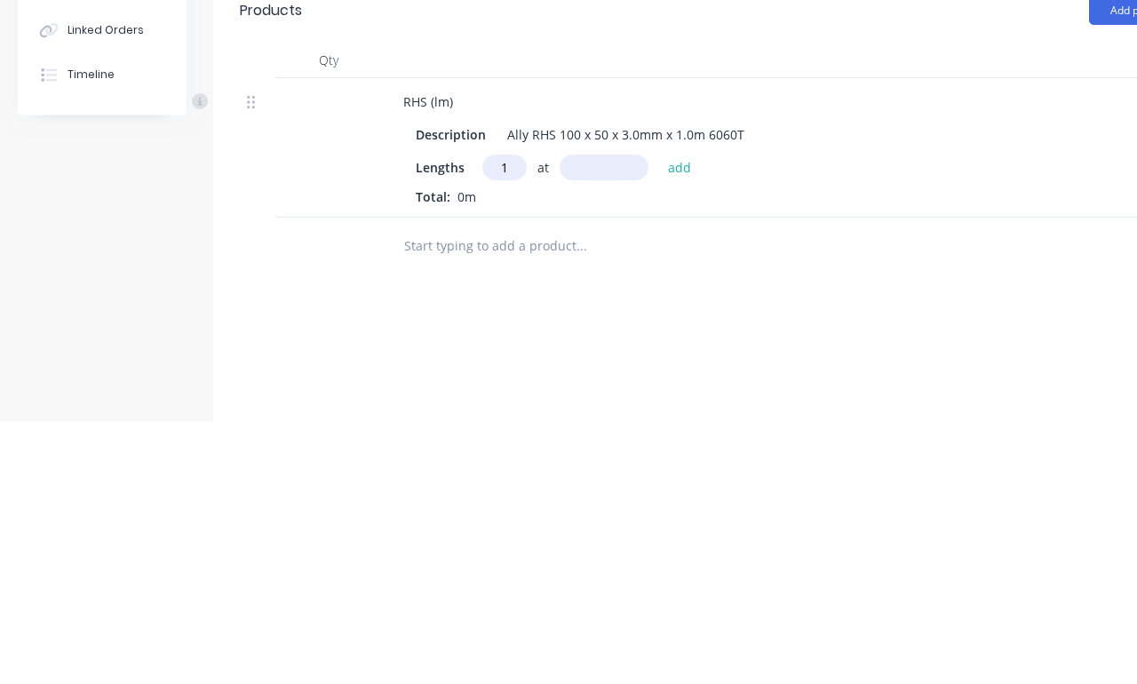
type input "1"
click at [612, 417] on input "text" at bounding box center [604, 430] width 89 height 26
type input "3000"
click at [669, 417] on button "add" at bounding box center [680, 429] width 42 height 24
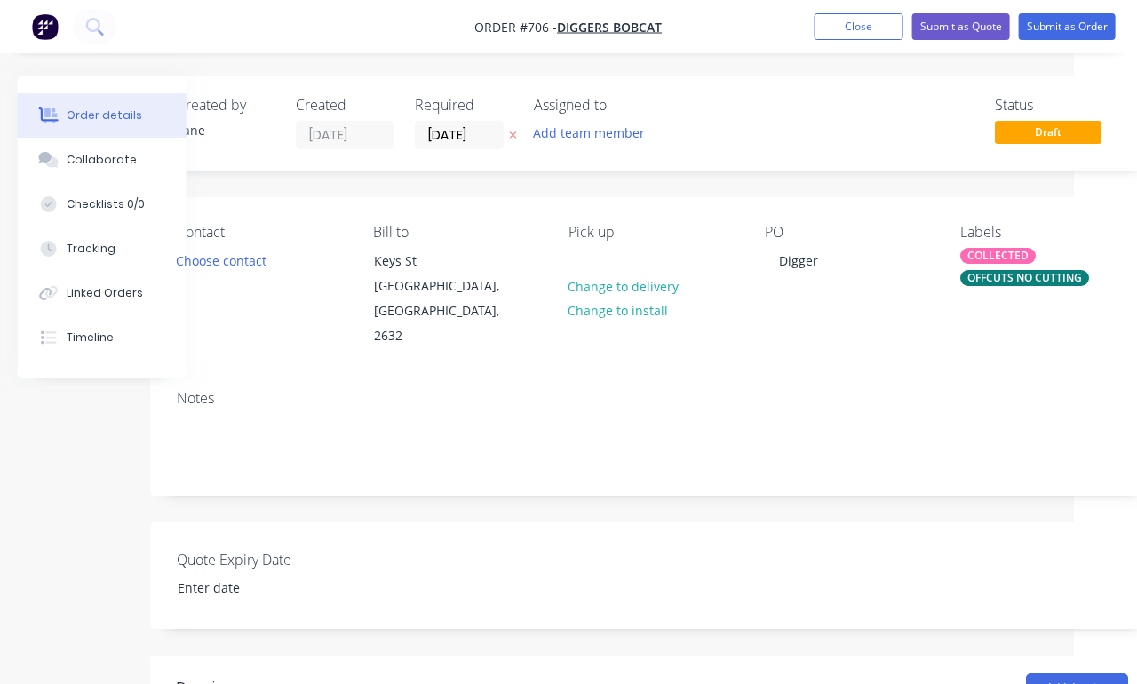
scroll to position [0, 64]
click at [1047, 16] on button "Submit as Order" at bounding box center [1067, 26] width 97 height 27
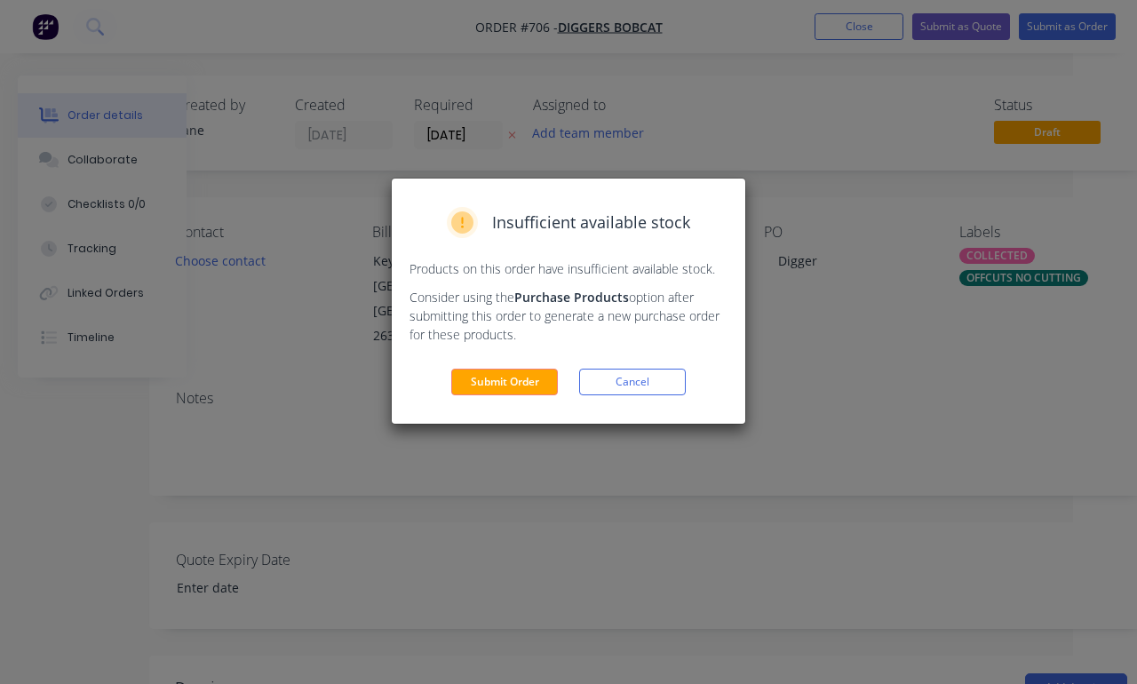
click at [515, 394] on button "Submit Order" at bounding box center [504, 382] width 107 height 27
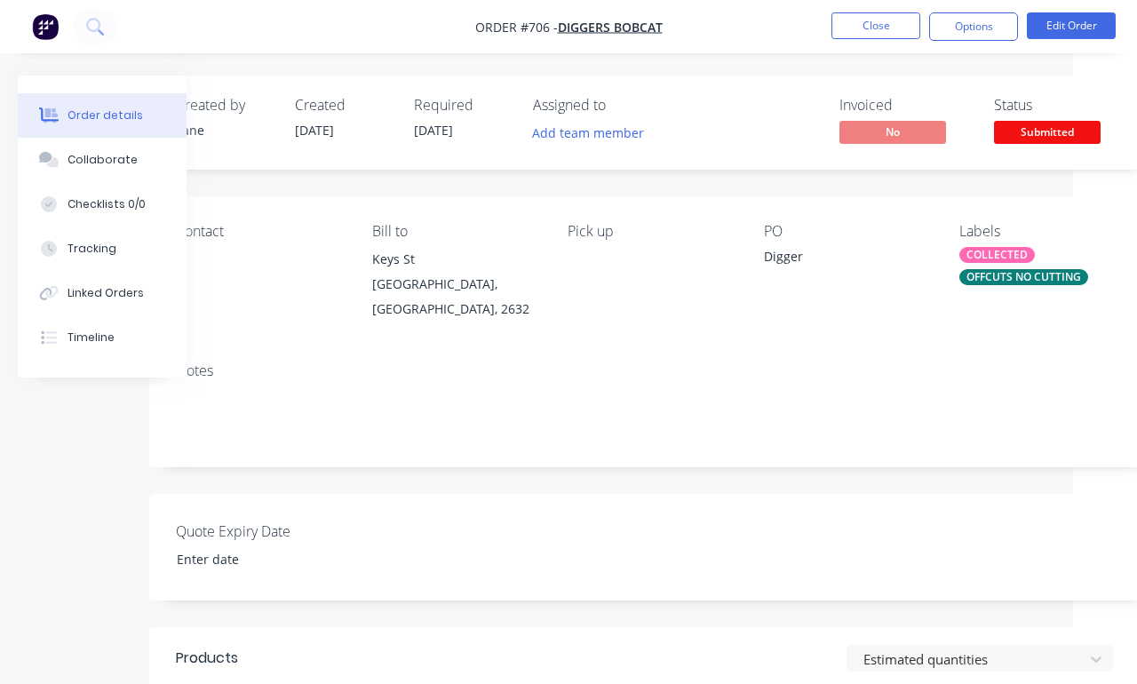
click at [1047, 115] on div "Status Submitted" at bounding box center [1060, 123] width 133 height 52
click at [1047, 131] on span "Submitted" at bounding box center [1047, 132] width 107 height 22
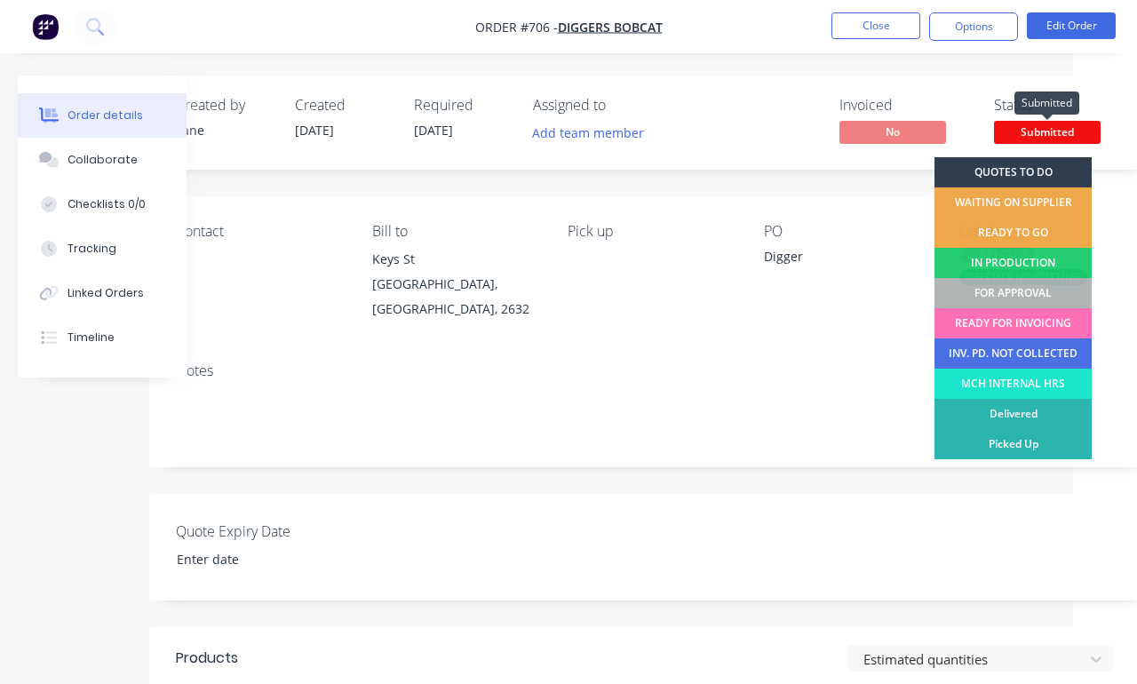
click at [1044, 303] on div "FOR APPROVAL" at bounding box center [1012, 293] width 157 height 30
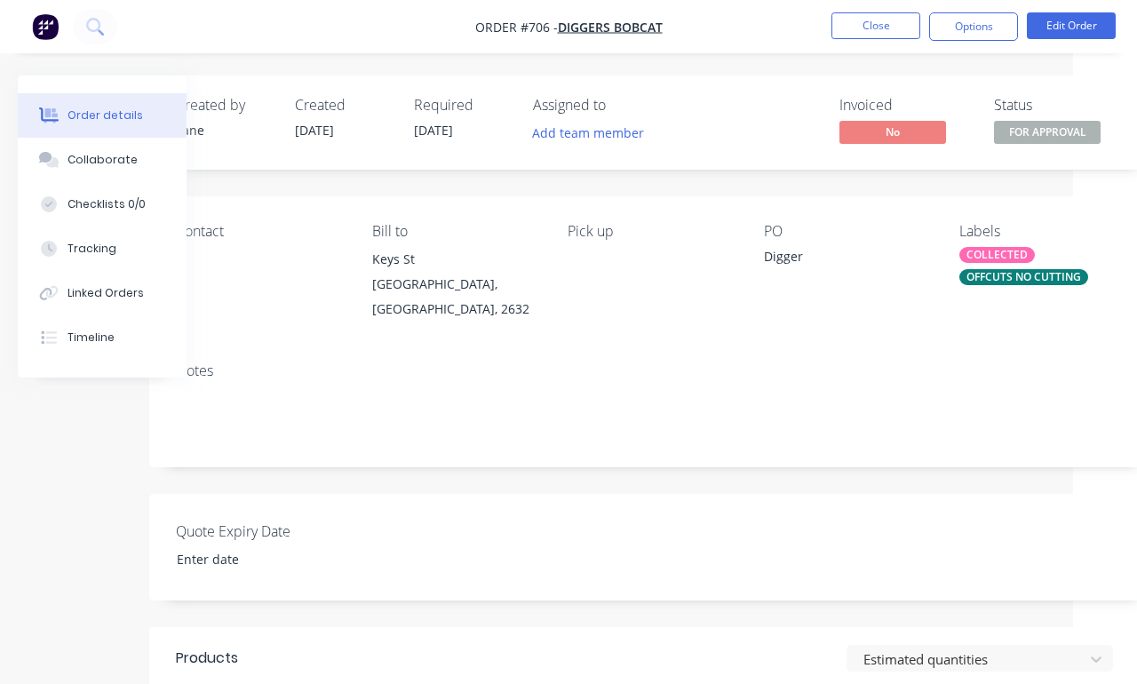
click at [1030, 461] on div "Notes" at bounding box center [651, 407] width 1005 height 119
click at [864, 36] on button "Close" at bounding box center [875, 25] width 89 height 27
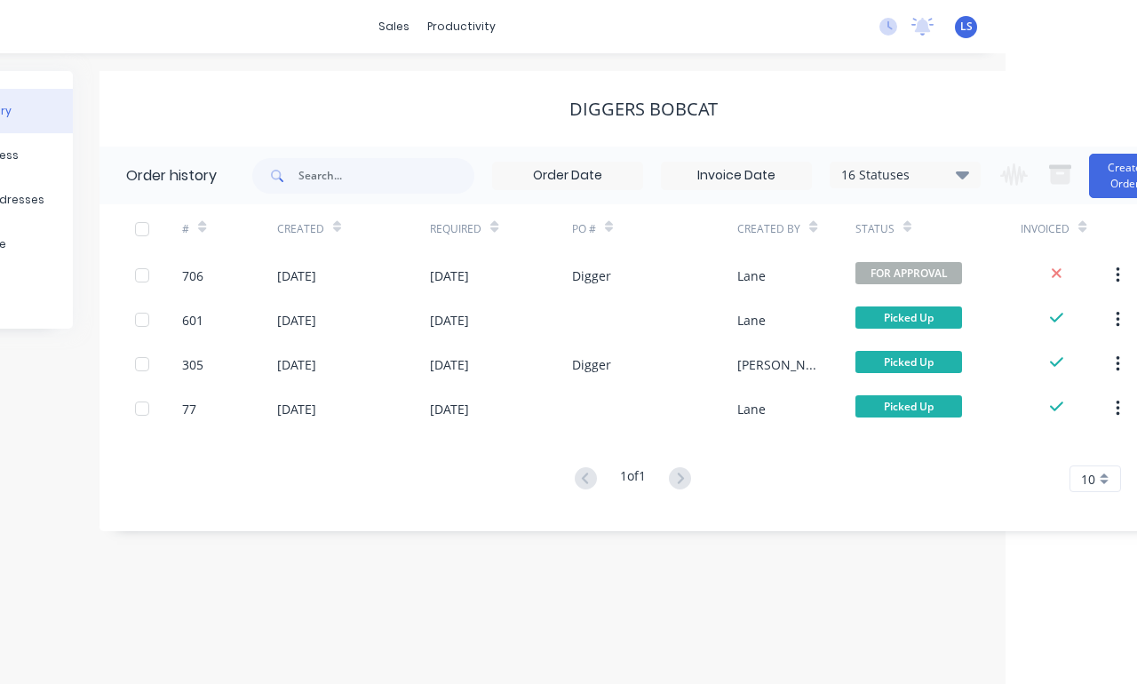
scroll to position [0, 132]
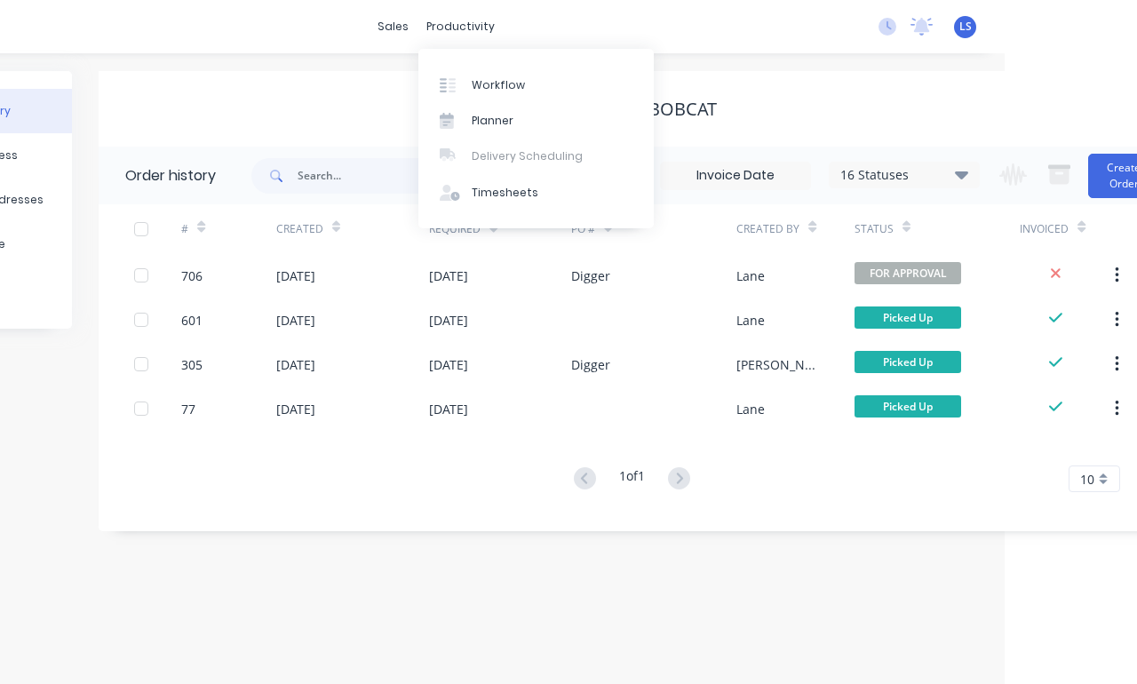
click at [522, 80] on link "Workflow" at bounding box center [535, 85] width 235 height 36
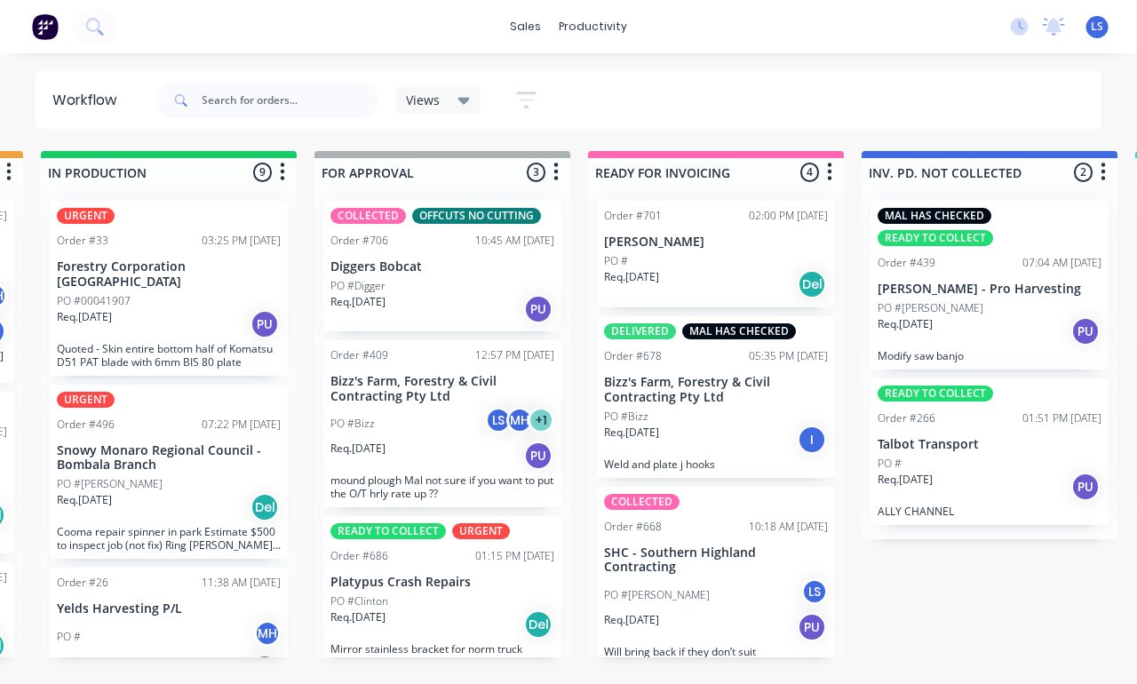
scroll to position [0, 1093]
click at [494, 593] on div "PO #Clinton" at bounding box center [442, 601] width 224 height 16
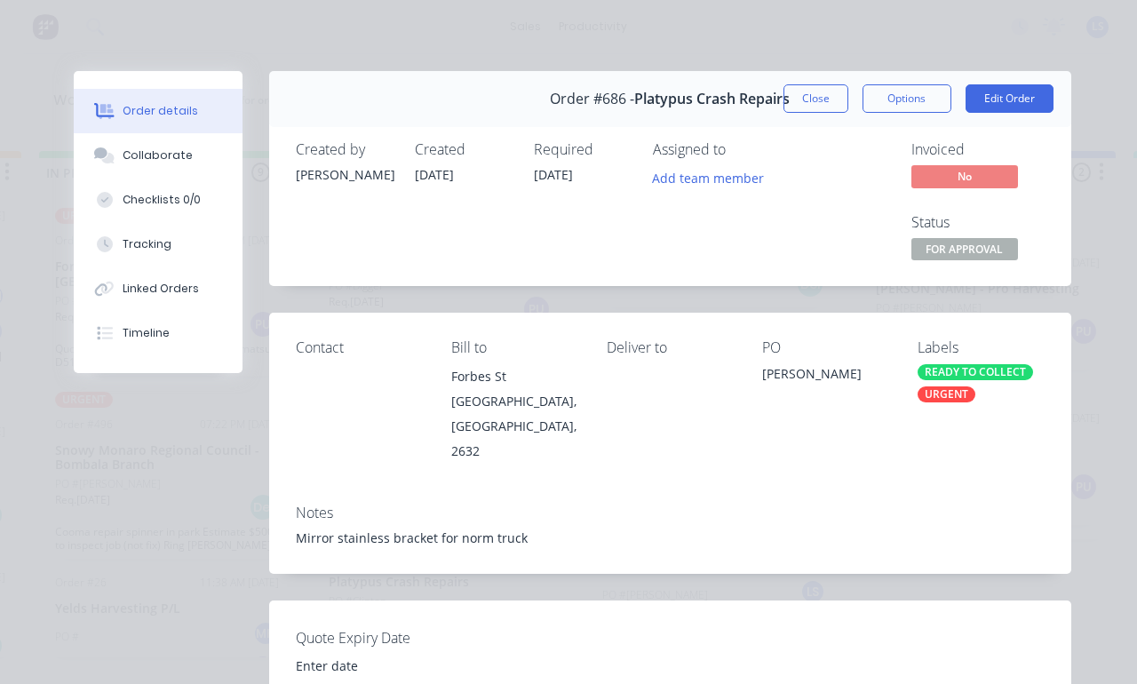
click at [975, 377] on div "READY TO COLLECT" at bounding box center [975, 372] width 115 height 16
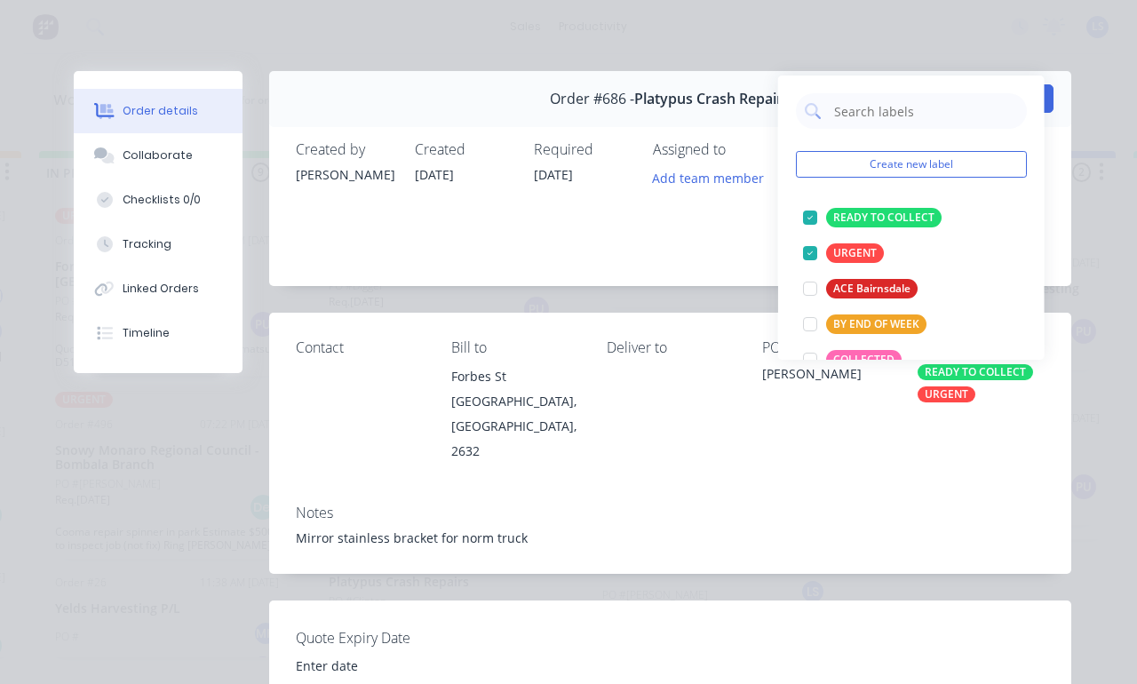
click at [861, 211] on div "READY TO COLLECT" at bounding box center [883, 218] width 115 height 20
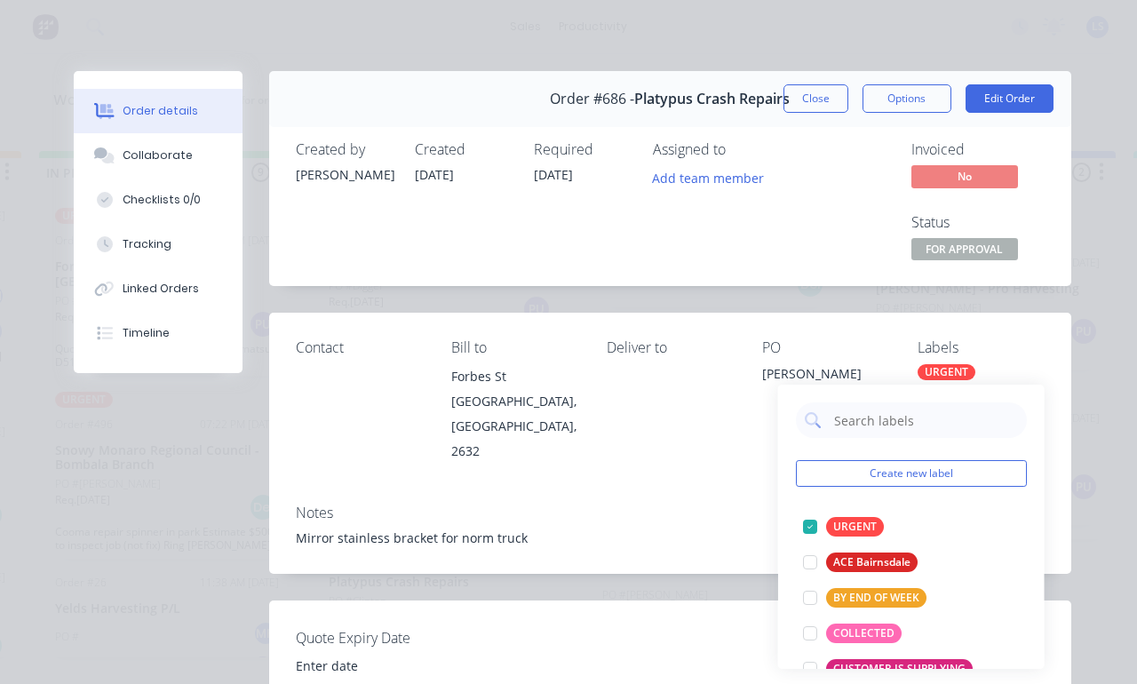
click at [804, 534] on div at bounding box center [810, 527] width 36 height 36
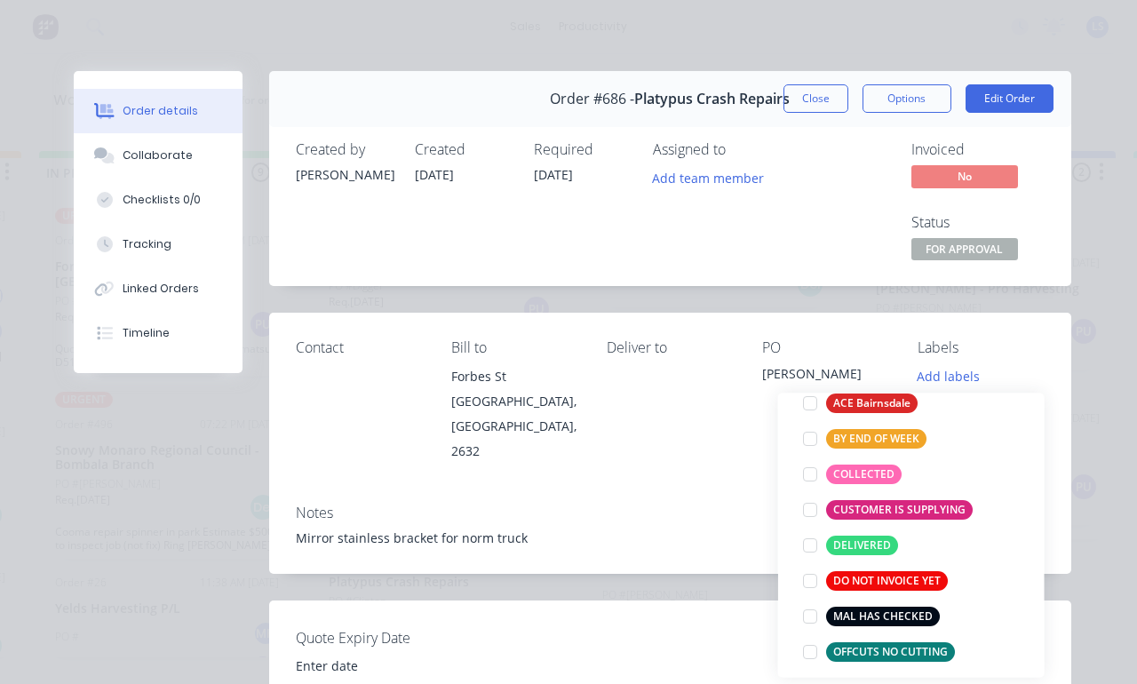
scroll to position [133, 0]
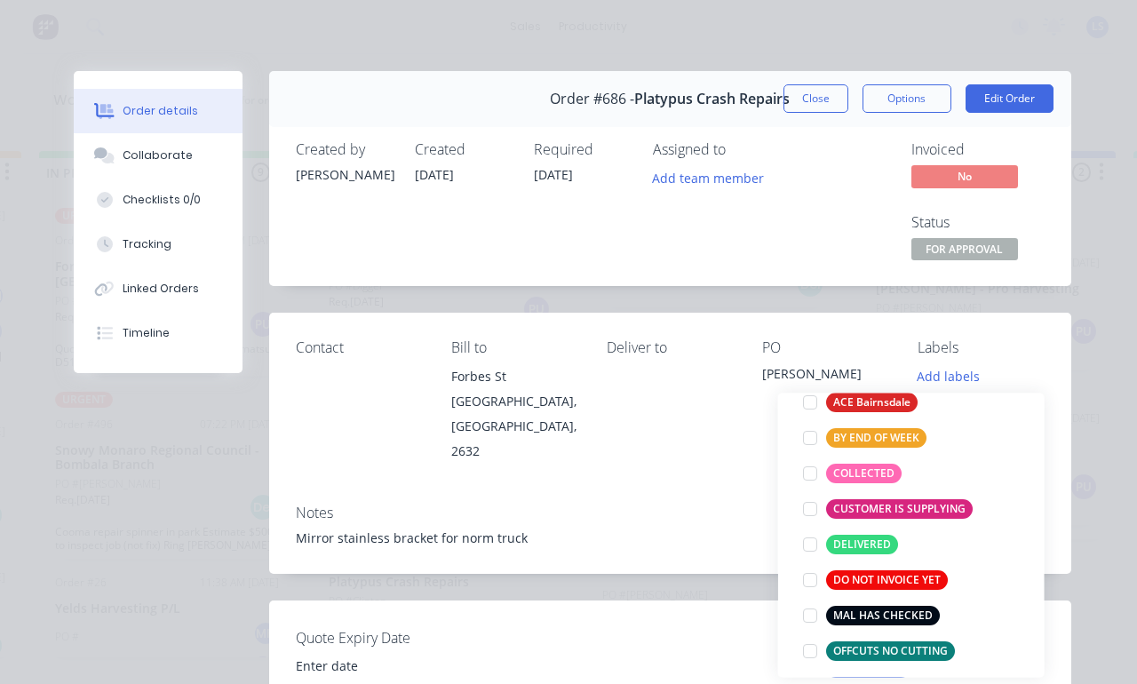
click at [806, 477] on div at bounding box center [810, 474] width 36 height 36
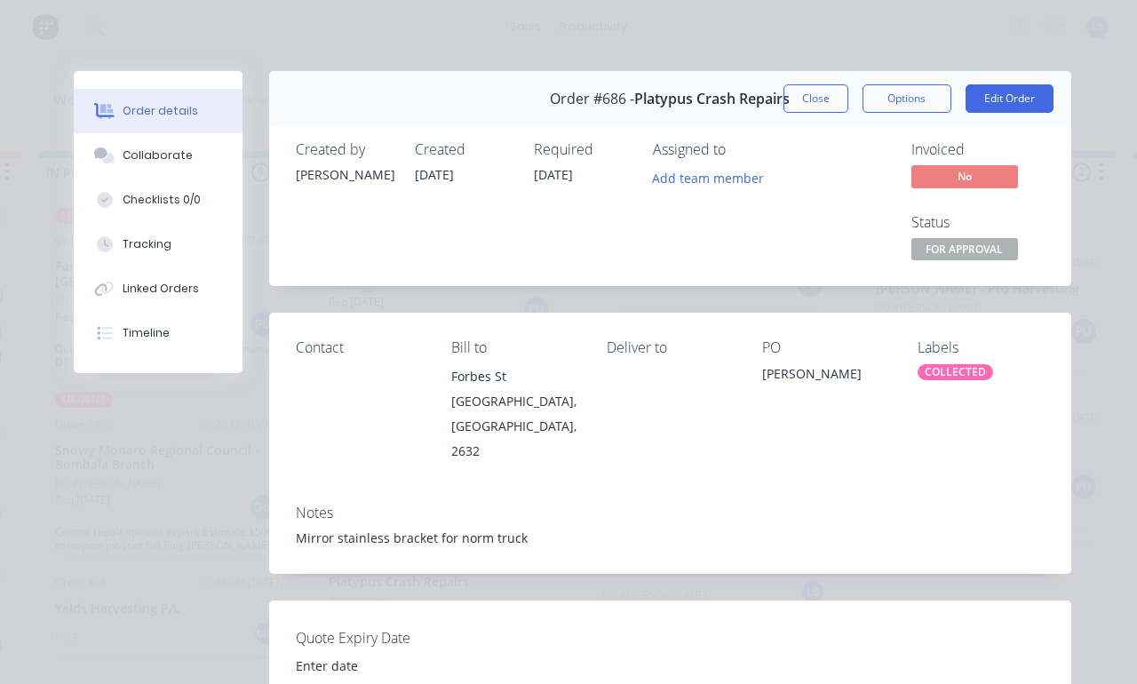
click at [880, 316] on div "Contact [PERSON_NAME] to [PERSON_NAME][GEOGRAPHIC_DATA], [GEOGRAPHIC_DATA], 263…" at bounding box center [670, 401] width 802 height 177
click at [821, 91] on button "Close" at bounding box center [815, 98] width 65 height 28
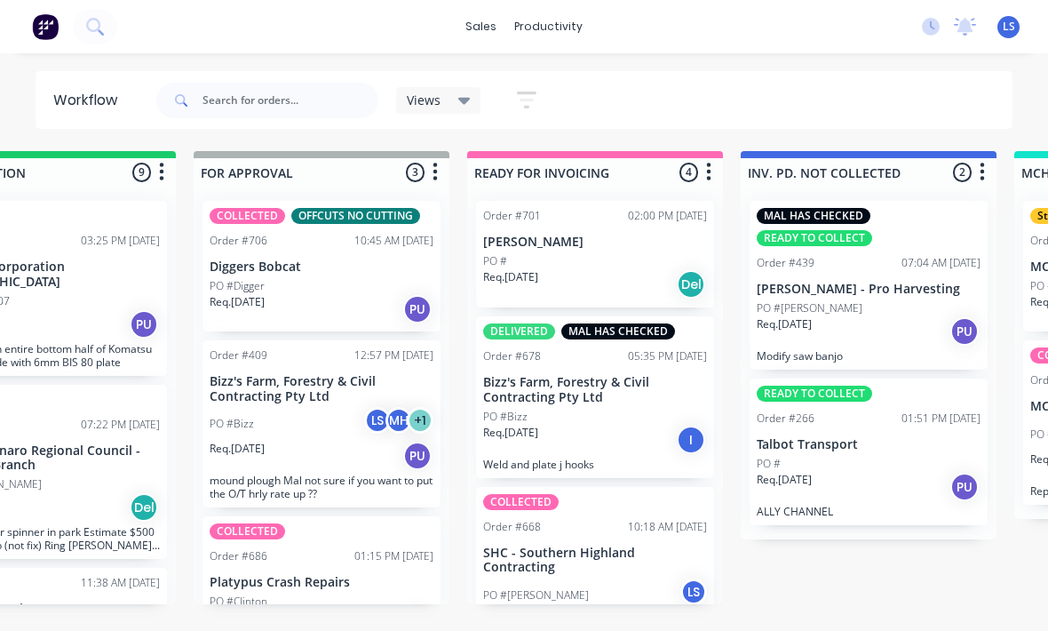
scroll to position [32, 1213]
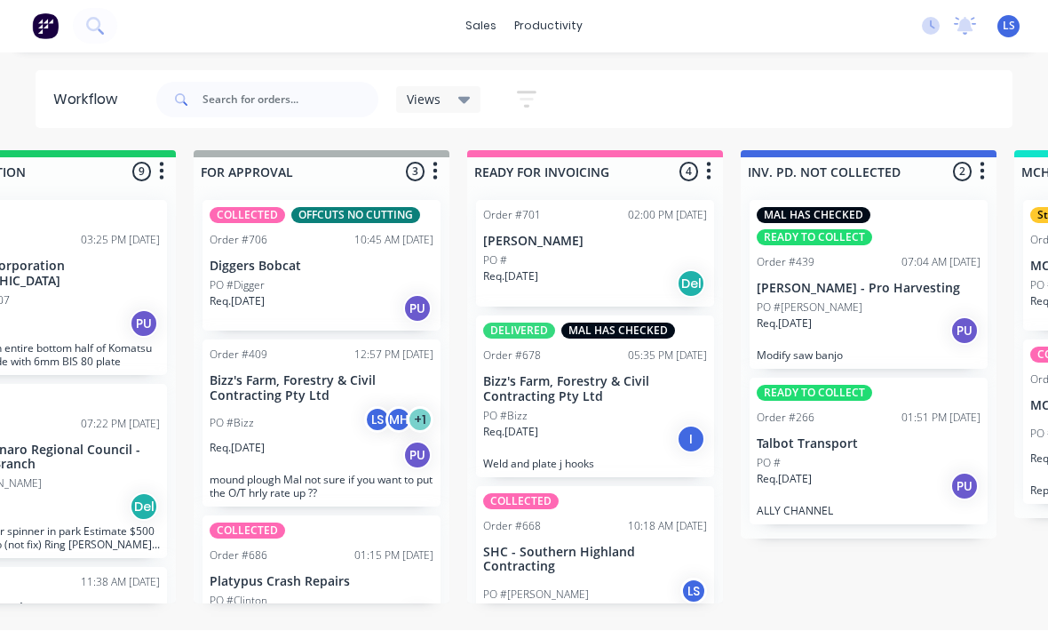
click at [54, 620] on div "PO # MH" at bounding box center [48, 637] width 224 height 34
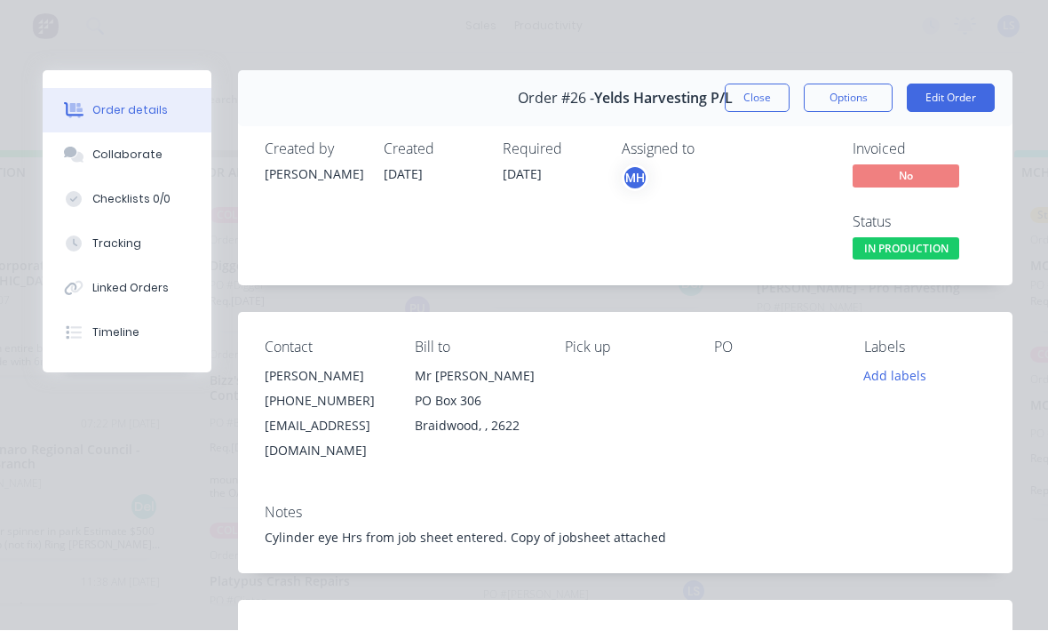
click at [629, 497] on div "Notes Cylinder eye Hrs from job sheet entered. Copy of jobsheet attached" at bounding box center [625, 531] width 775 height 83
click at [563, 490] on div "Notes Cylinder eye Hrs from job sheet entered. Copy of jobsheet attached" at bounding box center [625, 531] width 775 height 83
click at [670, 490] on div "Notes Cylinder eye Hrs from job sheet entered. Copy of jobsheet attached" at bounding box center [625, 531] width 775 height 83
click at [576, 490] on div "Notes Cylinder eye Hrs from job sheet entered. Copy of jobsheet attached" at bounding box center [625, 531] width 775 height 83
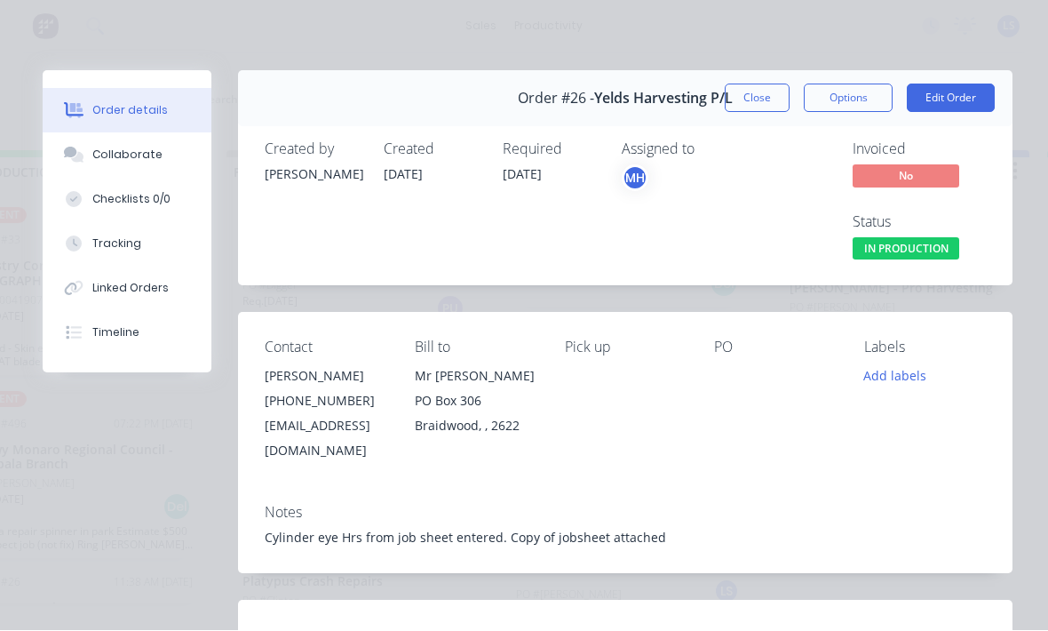
click at [654, 505] on div "Notes" at bounding box center [625, 513] width 721 height 17
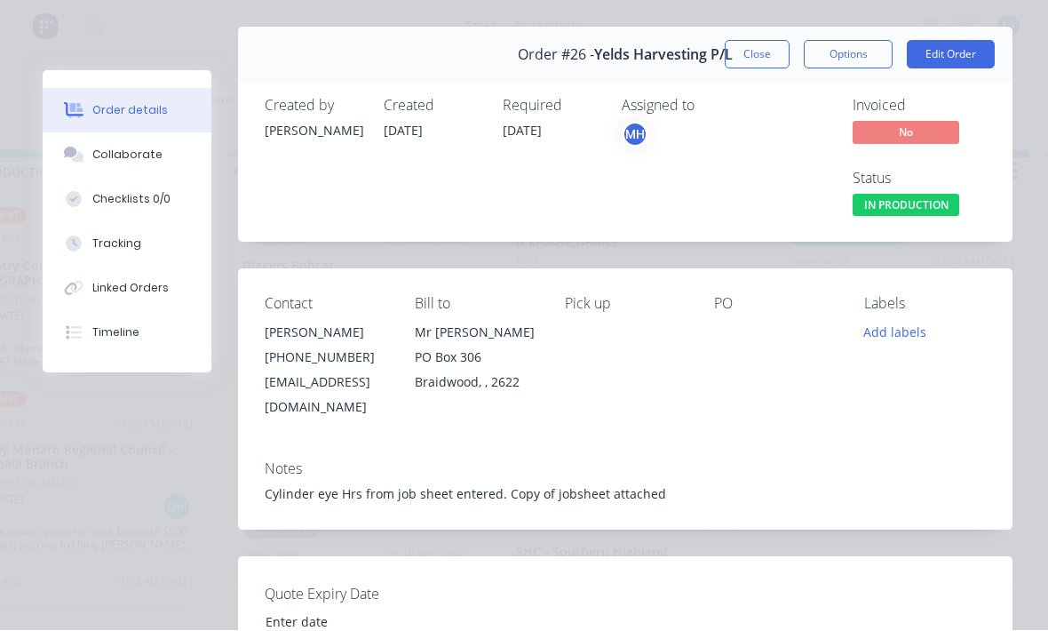
click at [514, 485] on div "Cylinder eye Hrs from job sheet entered. Copy of jobsheet attached" at bounding box center [625, 494] width 721 height 19
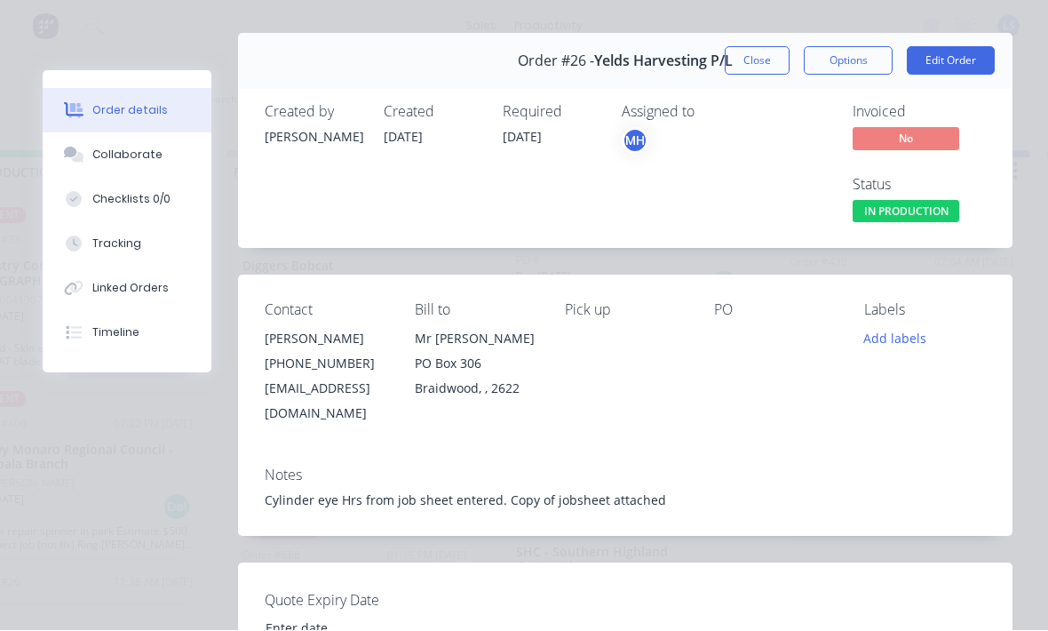
scroll to position [34, 0]
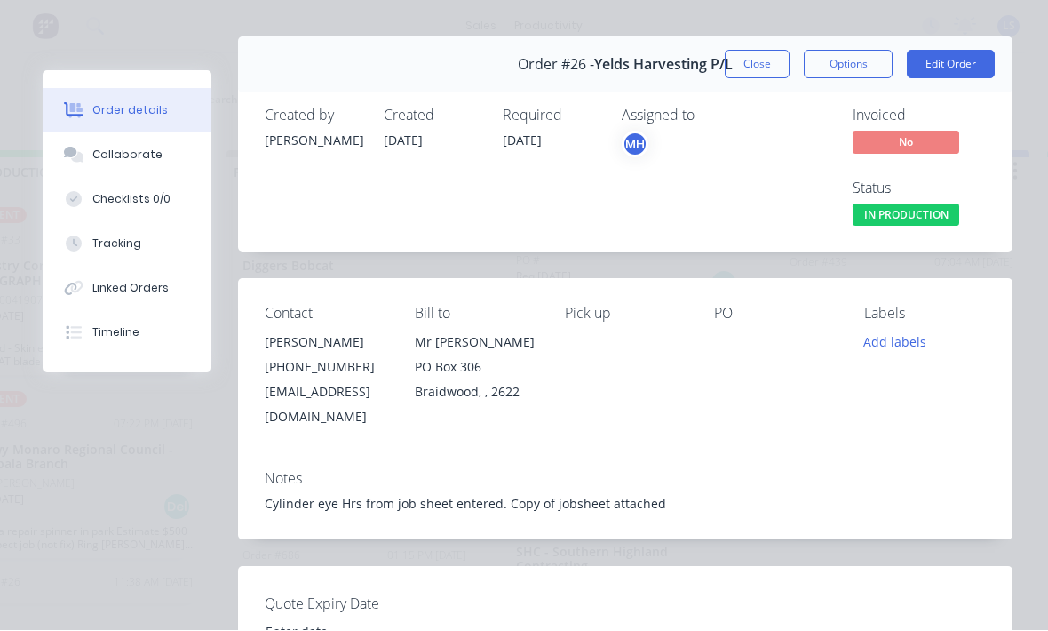
click at [653, 410] on div "Contact [PERSON_NAME] [PHONE_NUMBER] [EMAIL_ADDRESS][DOMAIN_NAME] Bill to Mr [P…" at bounding box center [625, 367] width 775 height 177
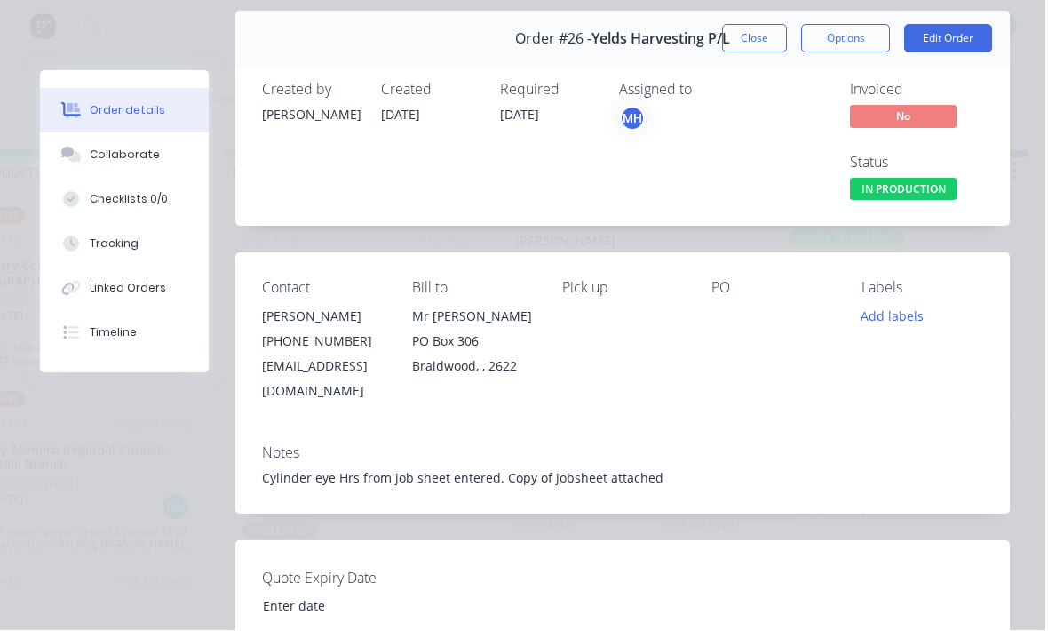
click at [644, 541] on div "Quote Expiry Date" at bounding box center [625, 594] width 775 height 107
click at [751, 48] on button "Close" at bounding box center [757, 37] width 65 height 28
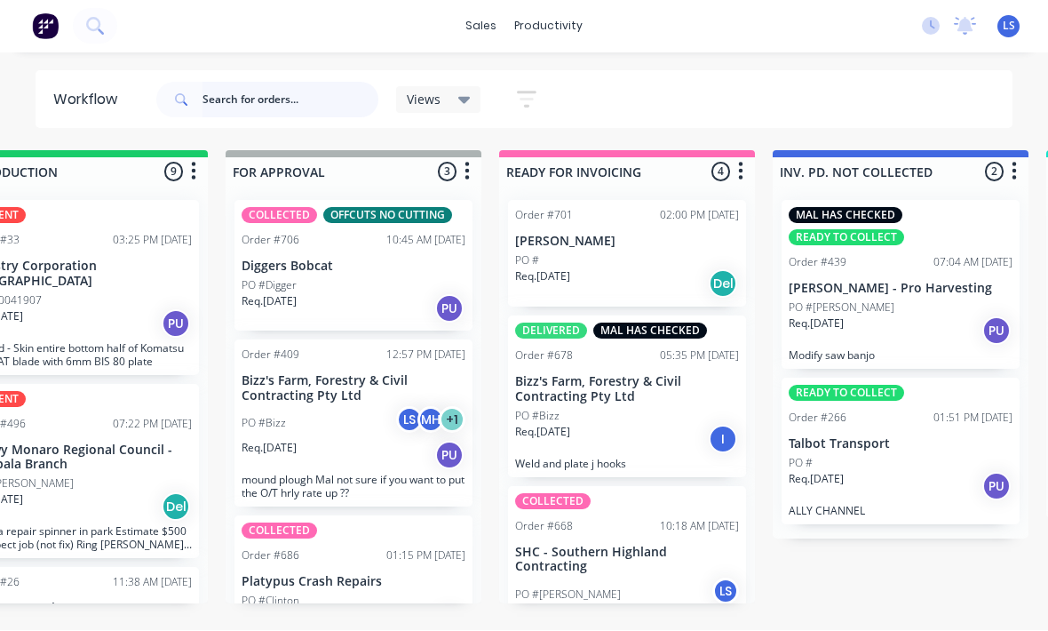
click at [266, 113] on input "text" at bounding box center [291, 101] width 176 height 36
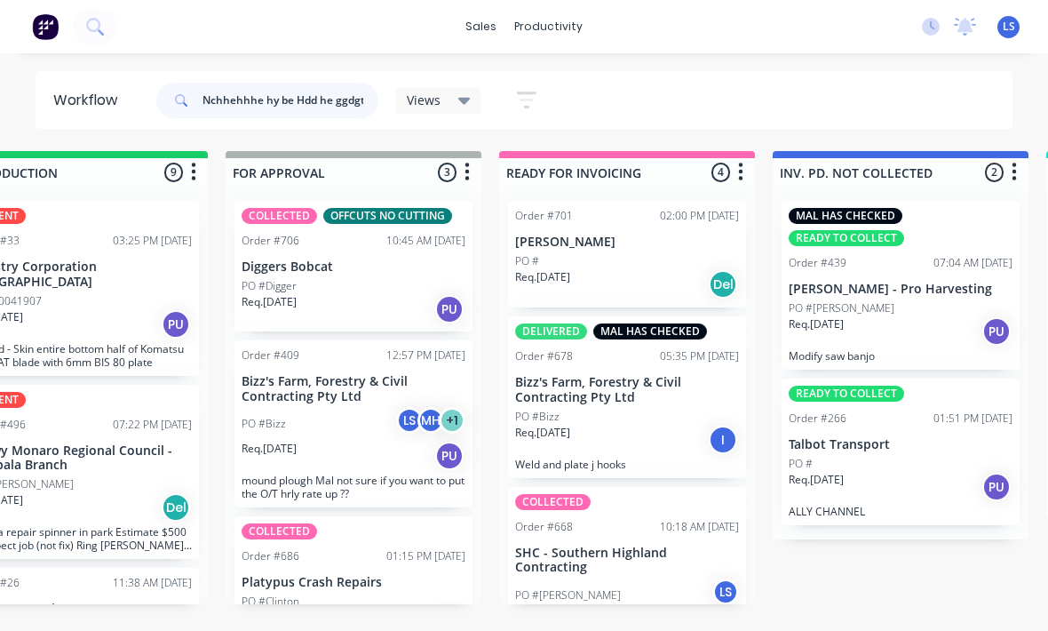
click at [310, 117] on input "Nchhehhhe hy be Hdd he ggdgtw gets" at bounding box center [291, 101] width 176 height 36
click at [309, 116] on input "Nchhehhhe hy be Hdd he ggdgtw gets" at bounding box center [291, 101] width 176 height 36
click at [282, 103] on input "Nchhehhhe hy be Hdd he ggdgtw gets" at bounding box center [291, 101] width 176 height 36
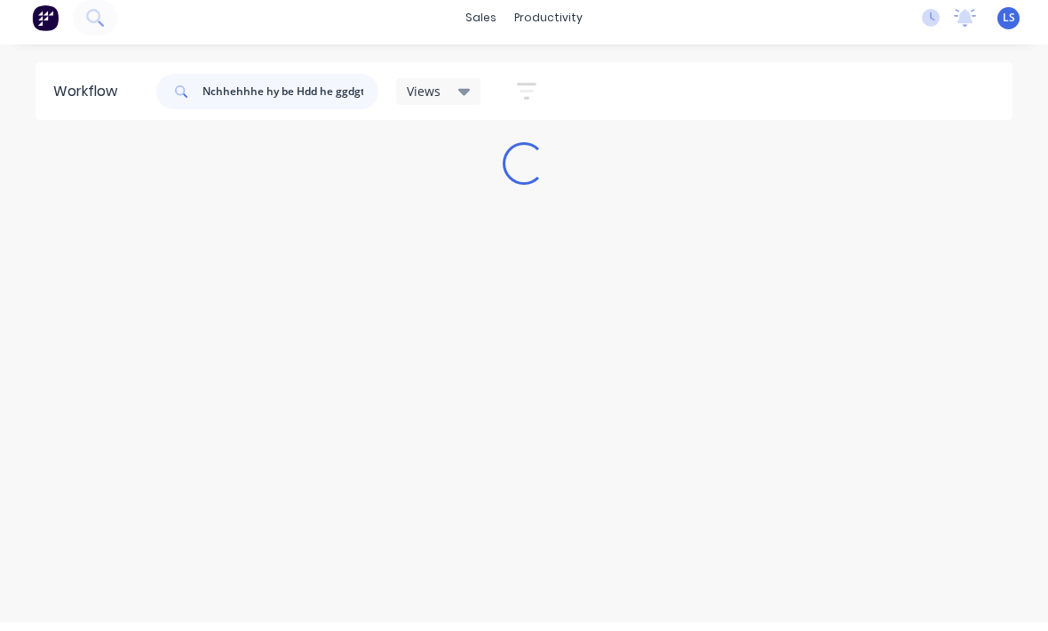
type input "Nchhehhhe hy be Hdd he ggdgtw gets"
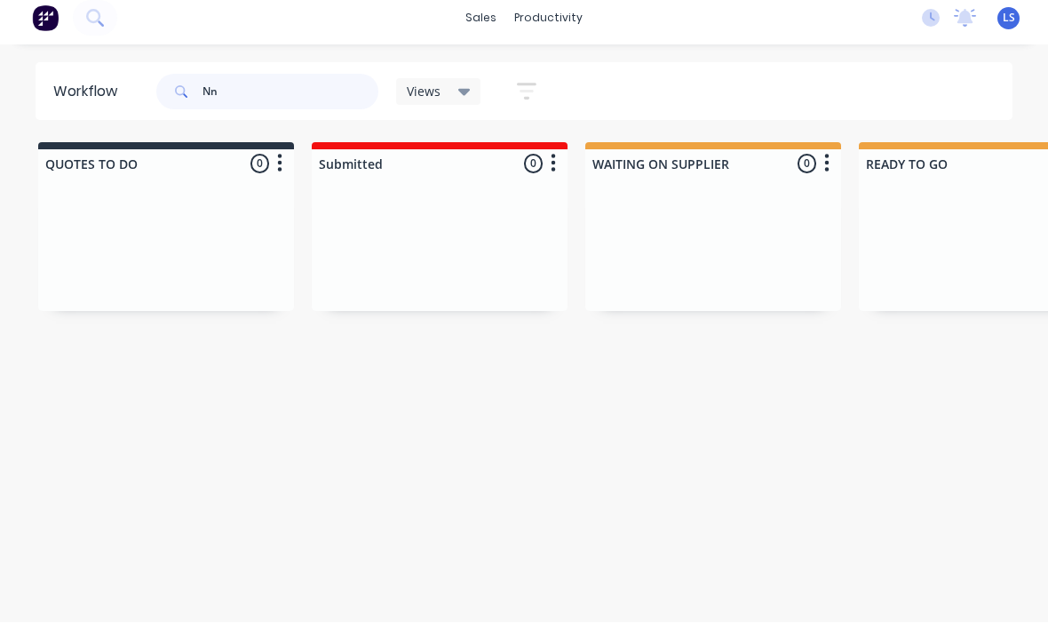
type input "N"
click at [237, 89] on input "Nerd fuck you" at bounding box center [291, 101] width 176 height 36
type input "N"
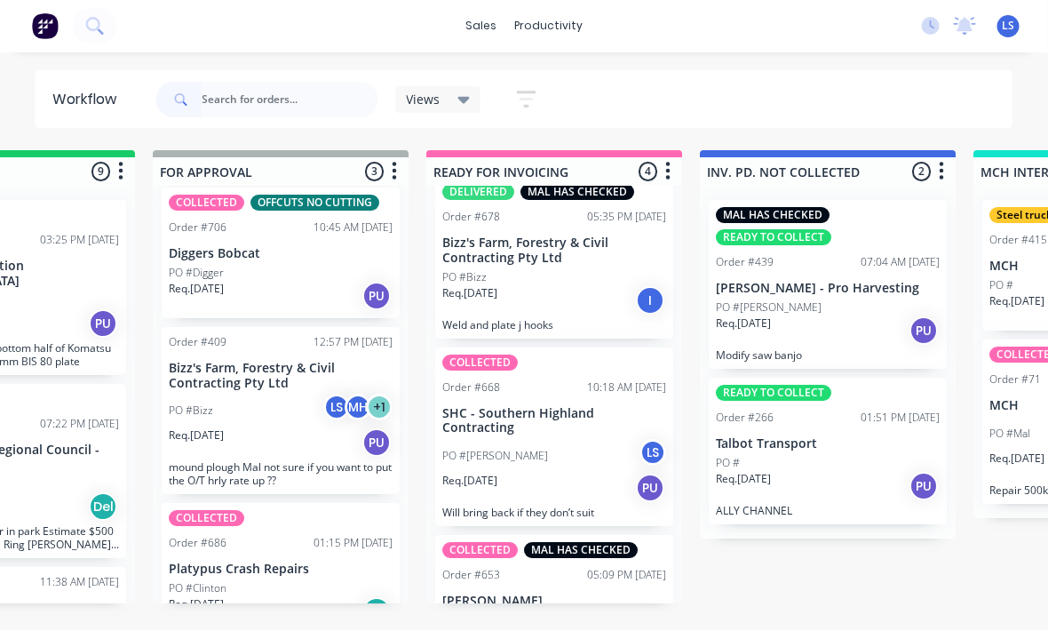
scroll to position [12, 0]
